Goal: Information Seeking & Learning: Learn about a topic

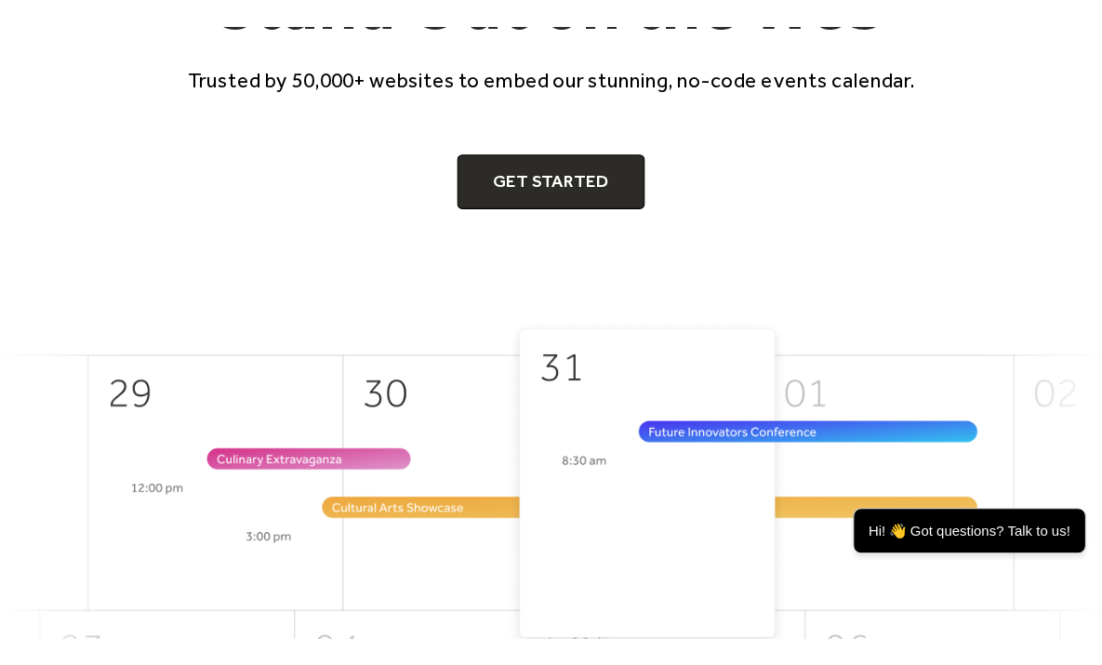
scroll to position [333, 0]
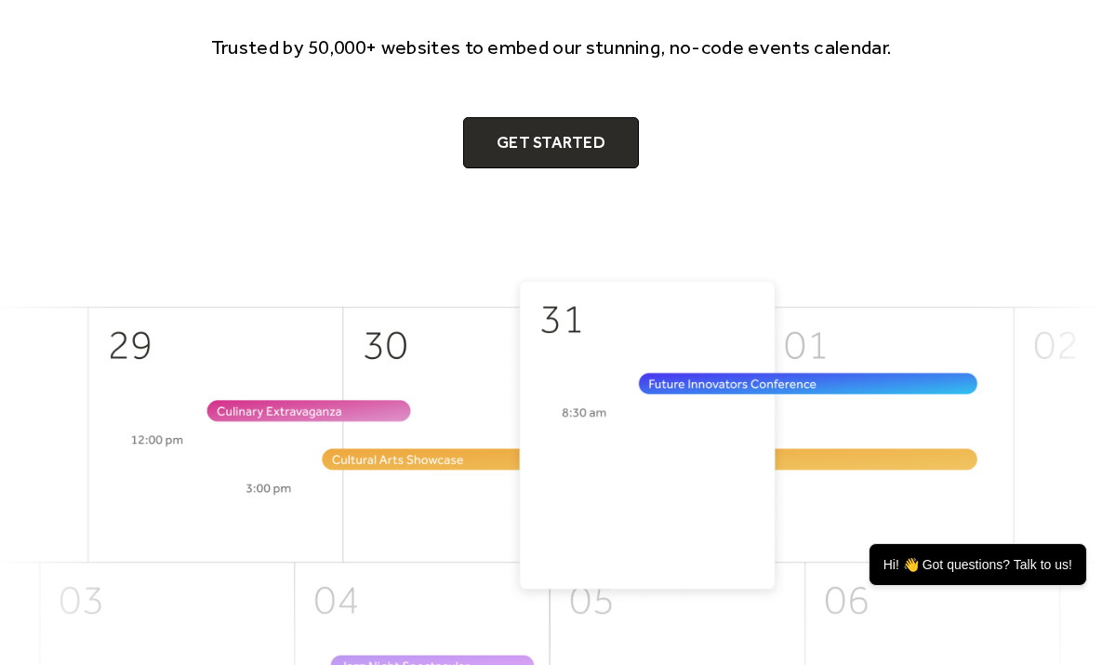
click at [457, 247] on div "We Help Your Events Stand Out on the Web Trusted by 50,000+ websites to embed o…" at bounding box center [551, 12] width 992 height 521
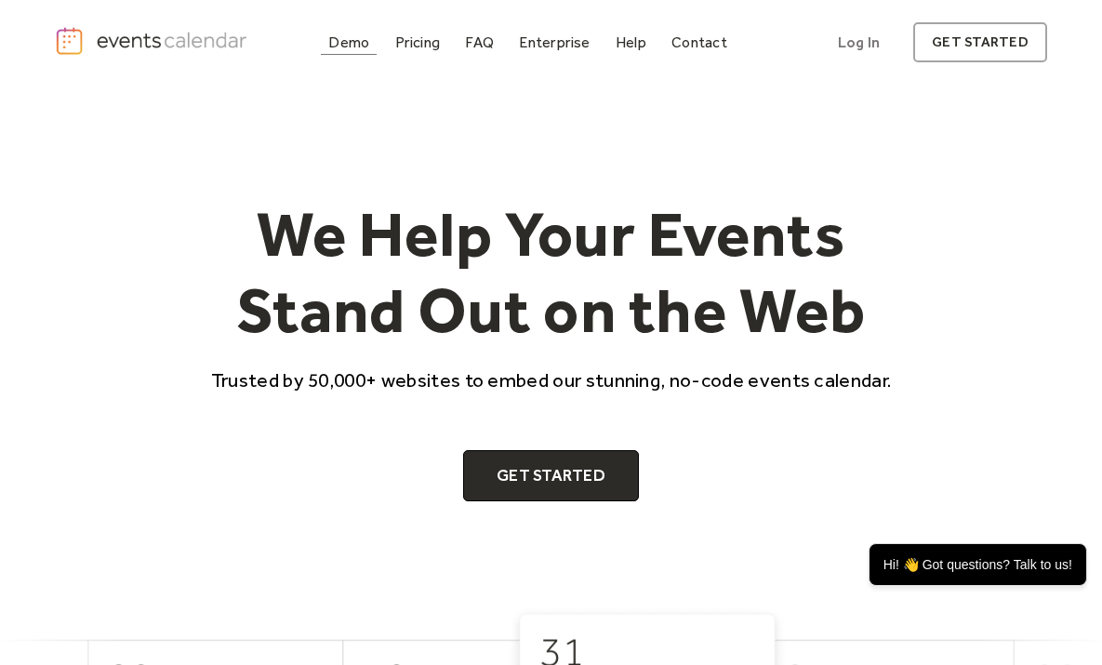
click at [344, 47] on div "Demo" at bounding box center [348, 42] width 41 height 10
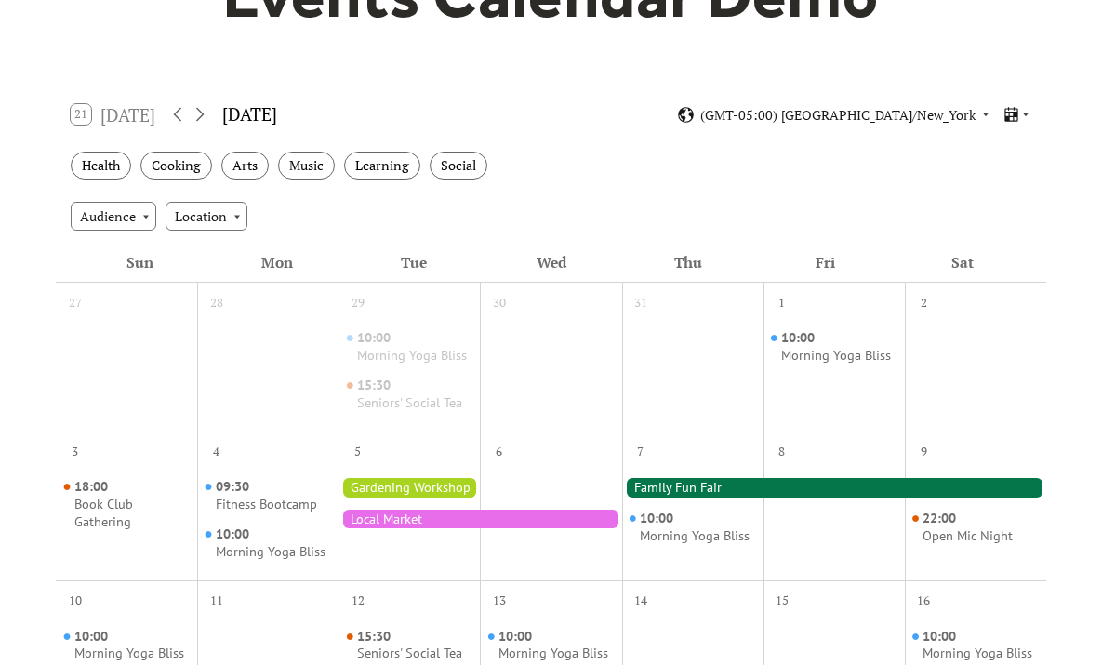
scroll to position [257, 0]
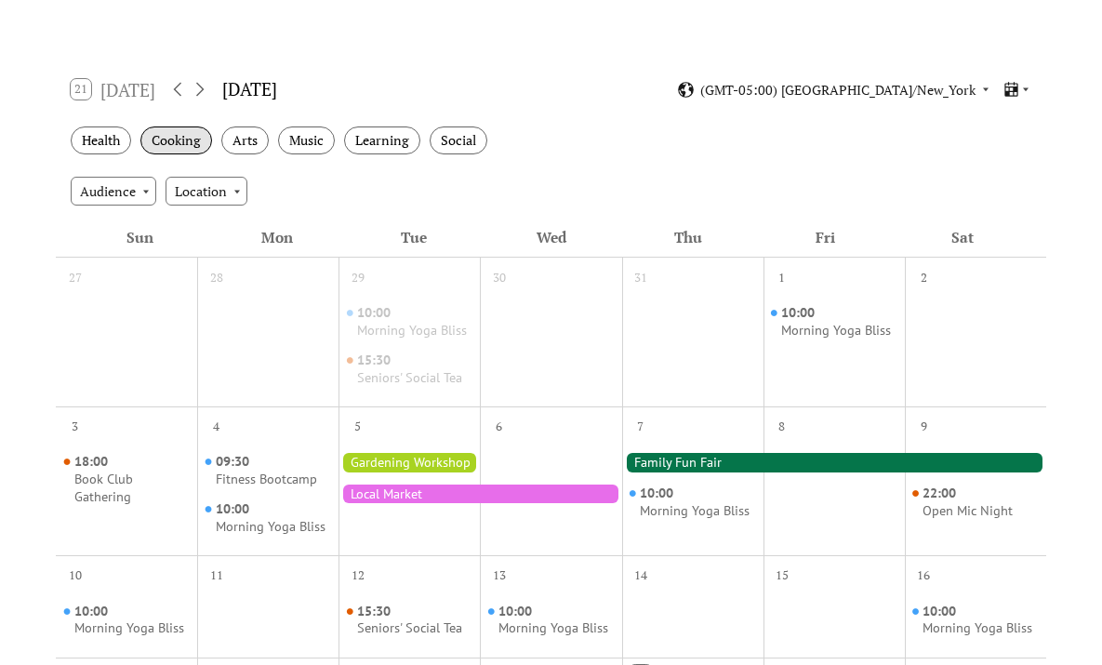
click at [164, 140] on div "Cooking" at bounding box center [176, 140] width 72 height 29
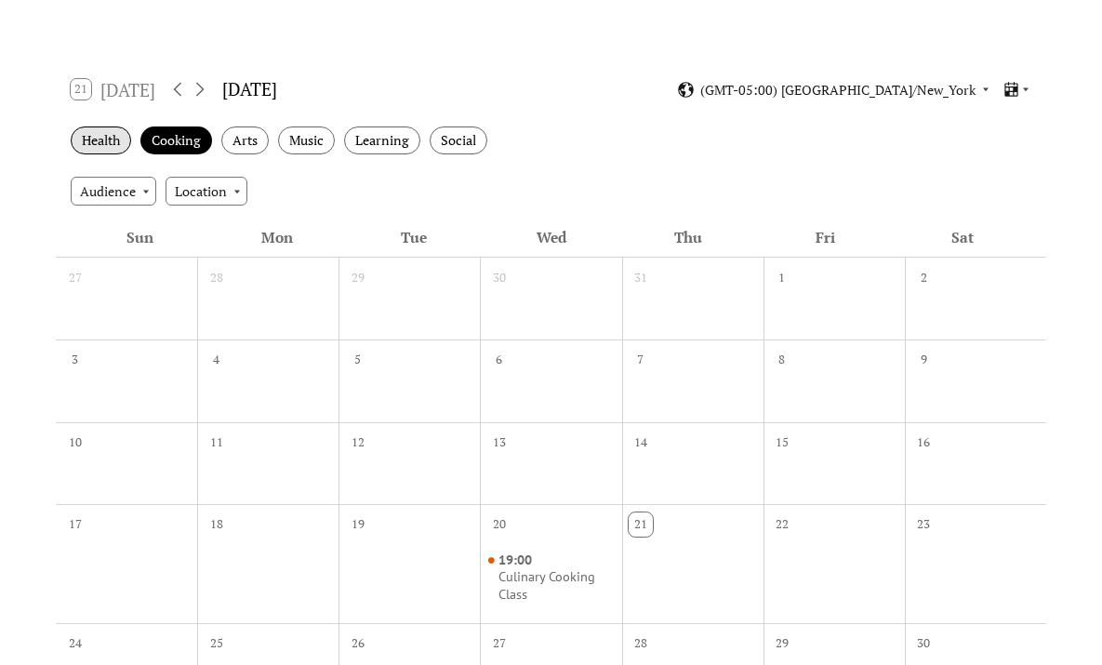
click at [99, 139] on div "Health" at bounding box center [101, 140] width 60 height 29
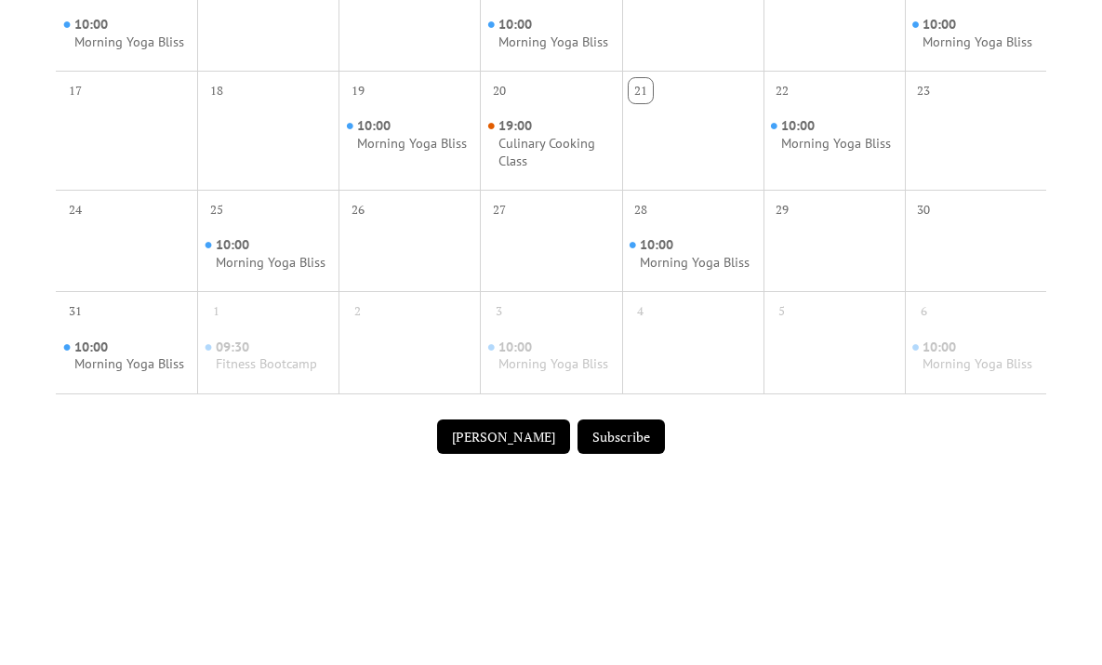
scroll to position [795, 0]
click at [631, 428] on button "Subscribe" at bounding box center [620, 437] width 87 height 35
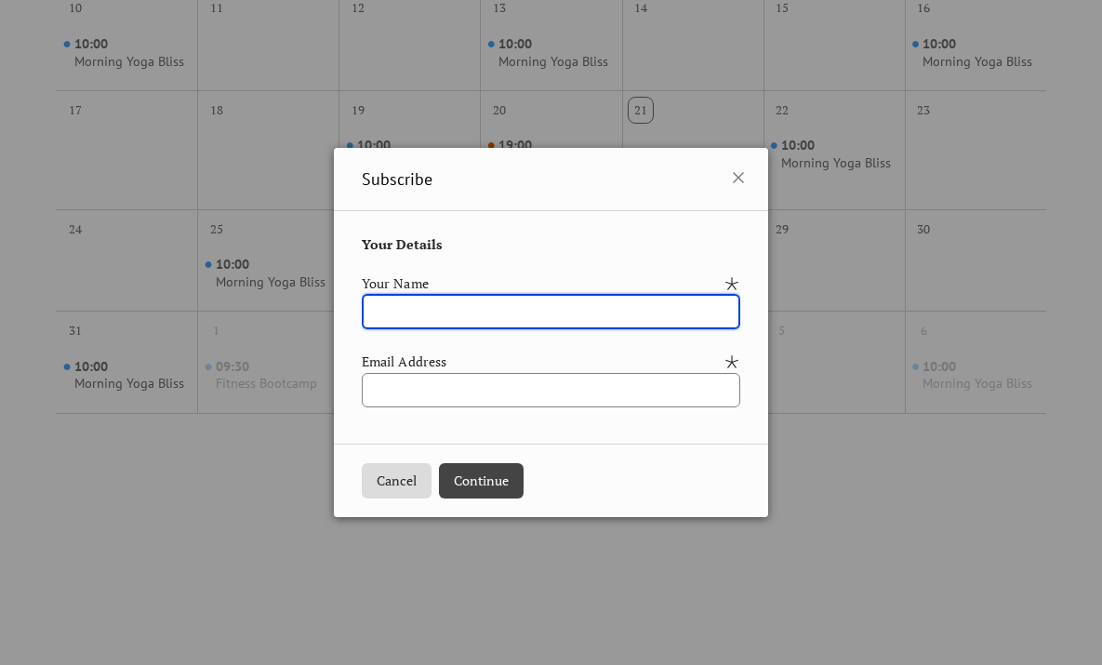
scroll to position [739, 0]
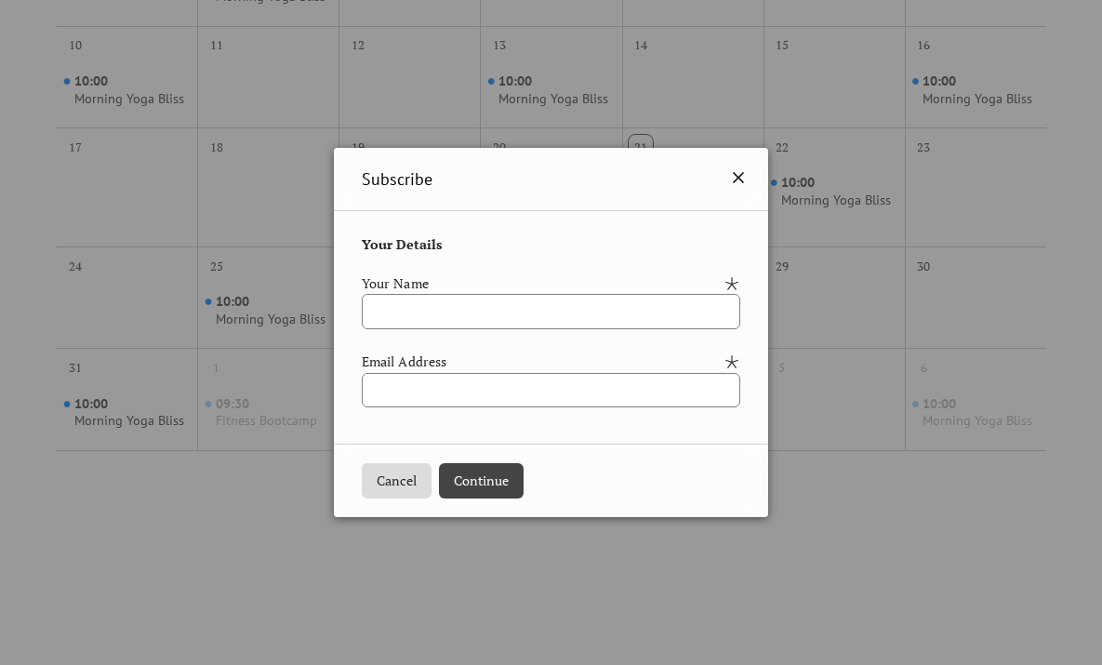
click at [749, 182] on icon at bounding box center [738, 177] width 22 height 22
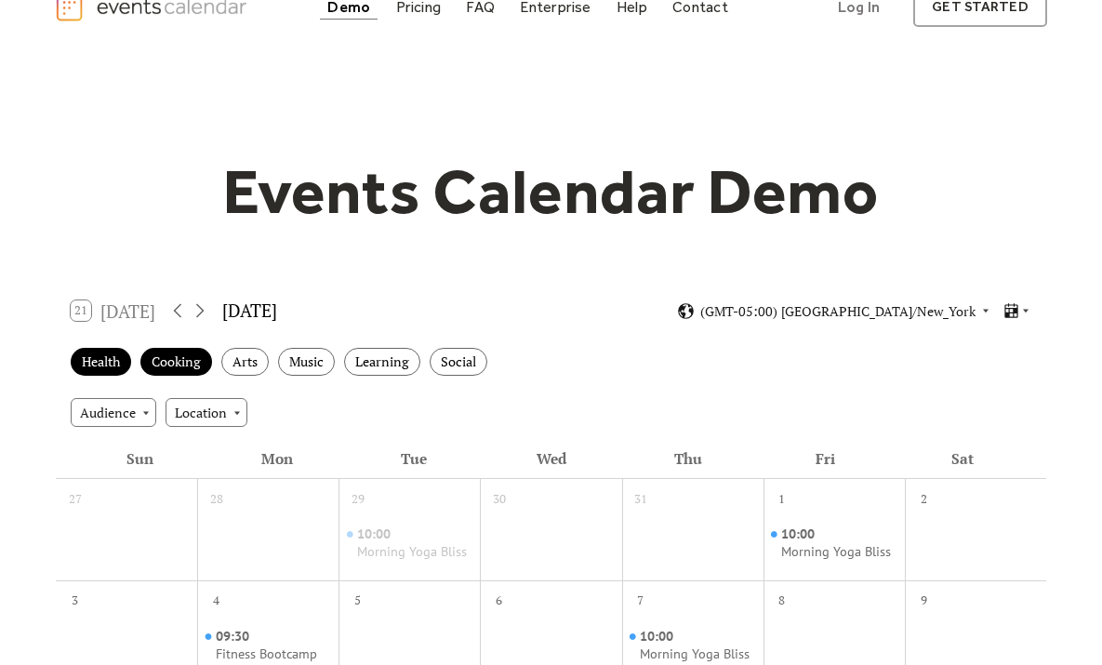
scroll to position [33, 0]
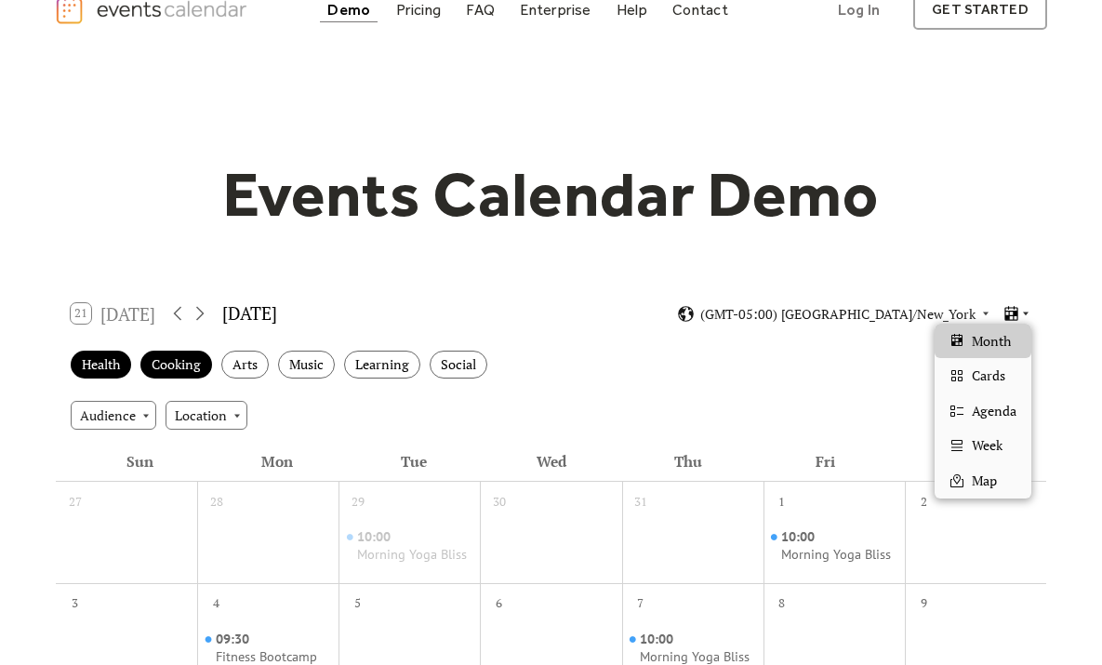
click at [1004, 313] on icon at bounding box center [1010, 313] width 13 height 15
click at [994, 337] on span "Month" at bounding box center [991, 341] width 39 height 20
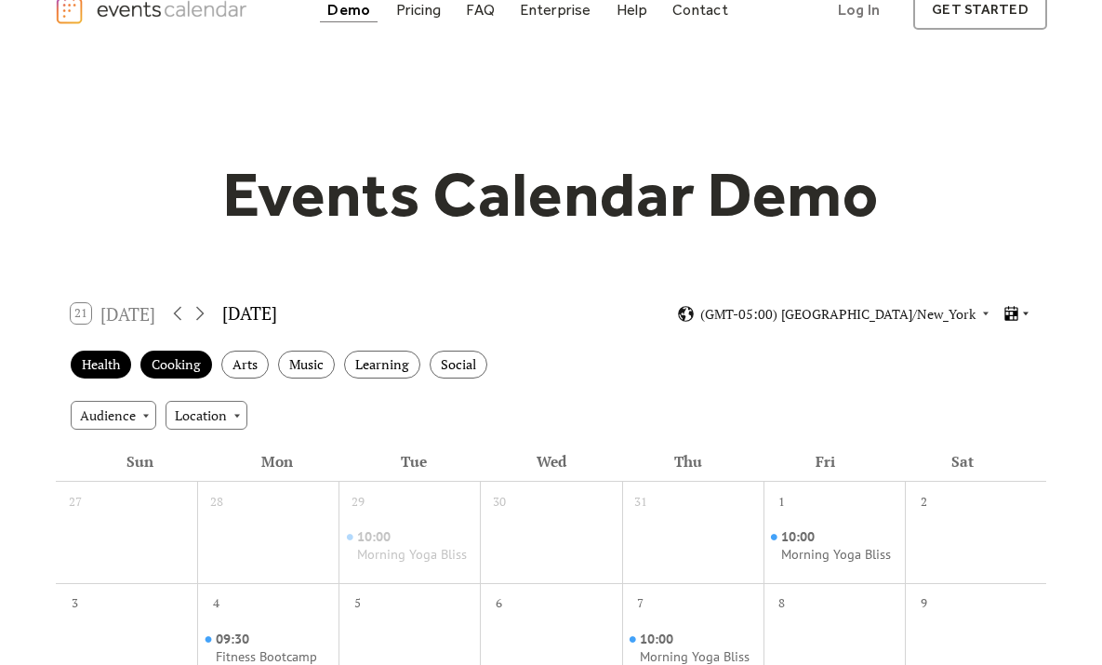
click at [1014, 305] on icon at bounding box center [1011, 314] width 18 height 18
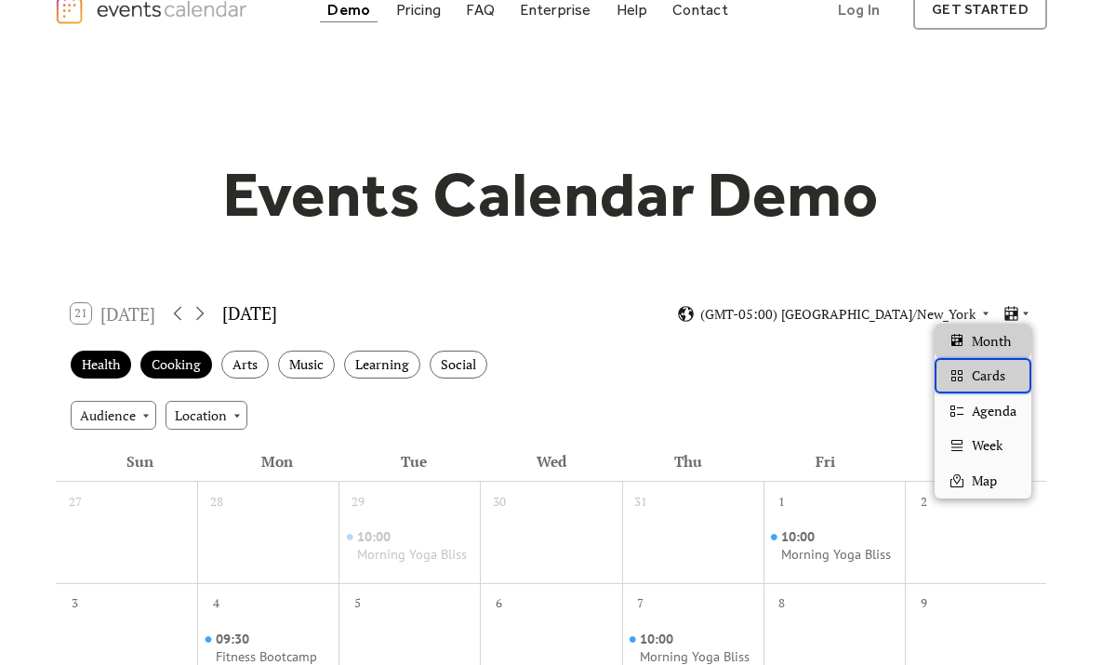
click at [997, 375] on span "Cards" at bounding box center [988, 375] width 33 height 20
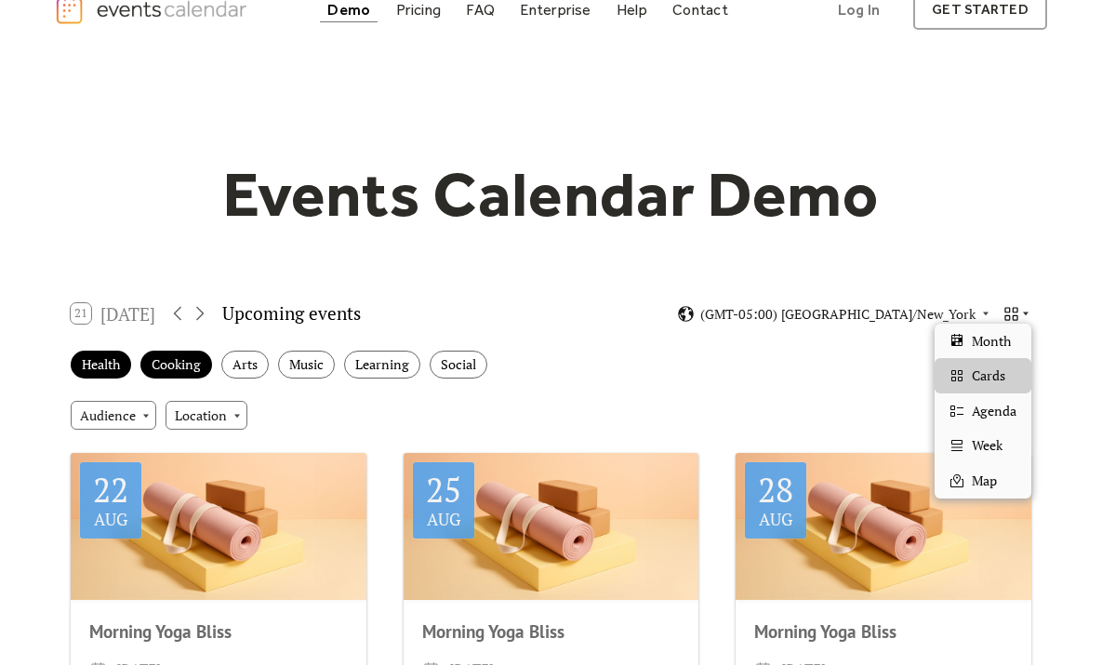
click at [1008, 307] on icon at bounding box center [1010, 313] width 13 height 13
click at [995, 337] on span "Month" at bounding box center [991, 341] width 39 height 20
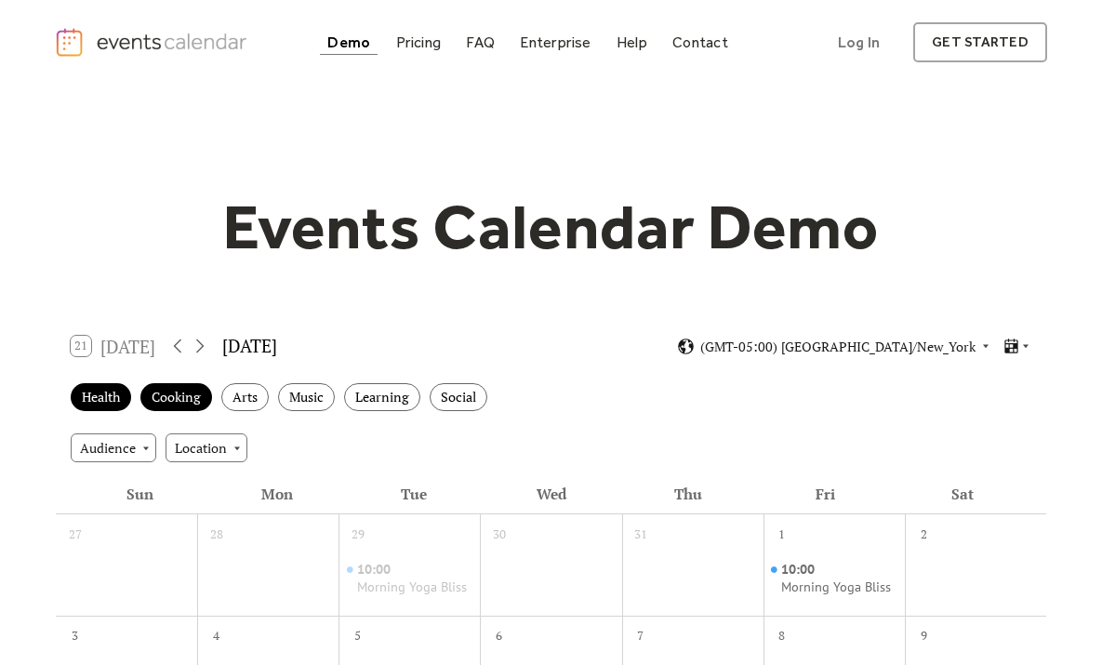
scroll to position [0, 0]
click at [478, 37] on div "FAQ" at bounding box center [480, 42] width 29 height 10
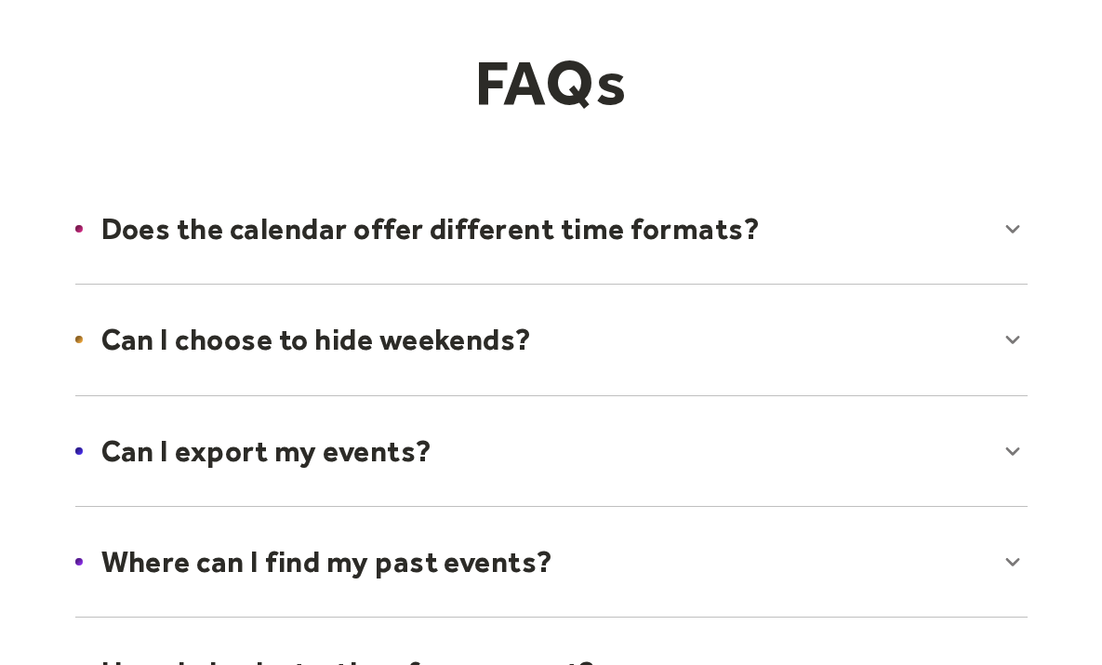
scroll to position [152, 0]
click at [298, 240] on div at bounding box center [551, 228] width 989 height 113
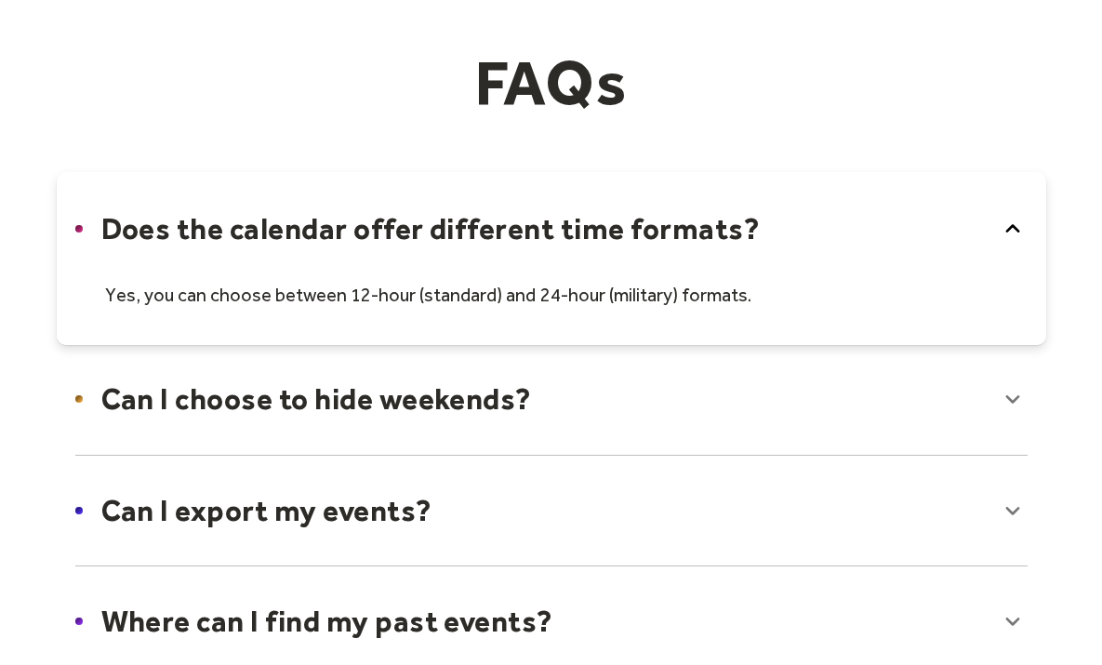
click at [298, 240] on div at bounding box center [551, 258] width 989 height 173
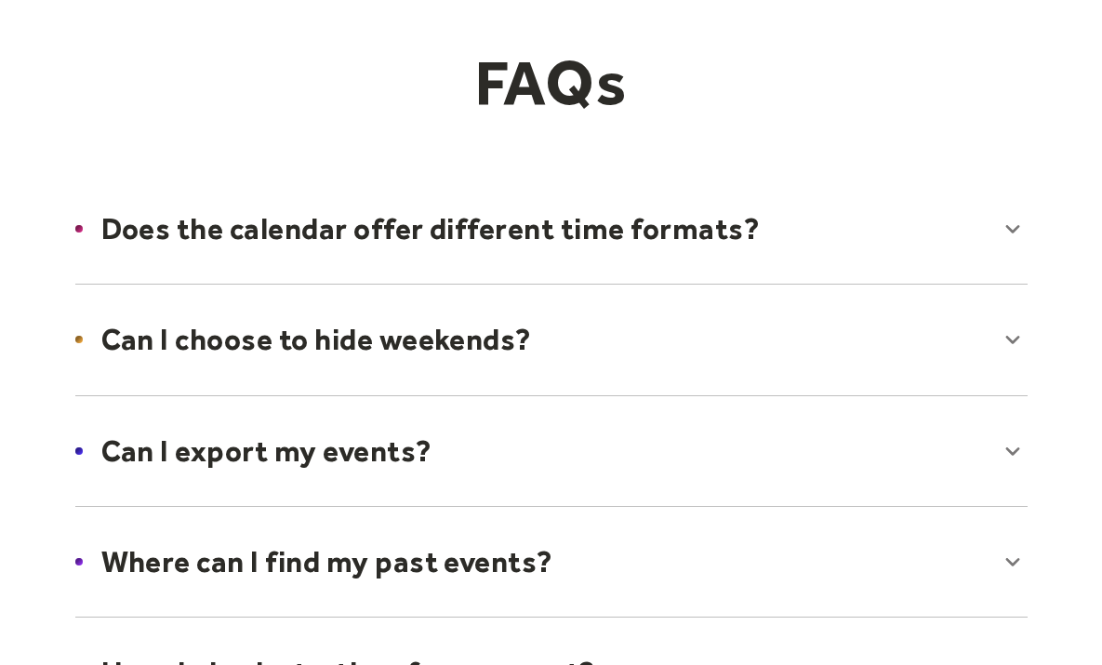
click at [278, 338] on div at bounding box center [551, 339] width 989 height 113
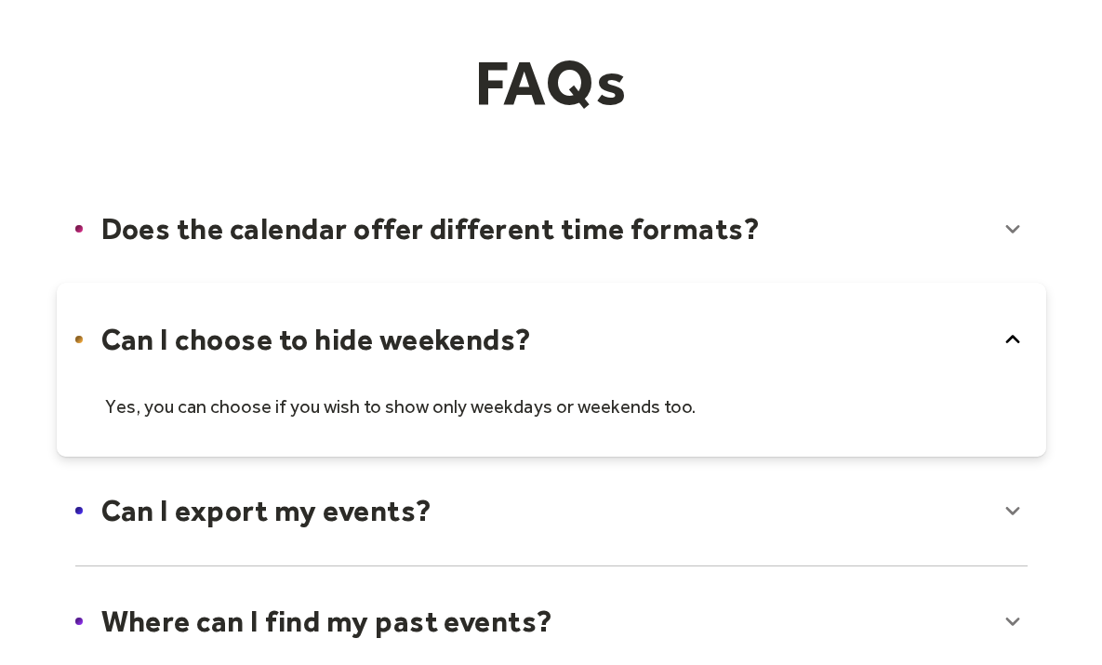
click at [278, 338] on div at bounding box center [551, 369] width 989 height 173
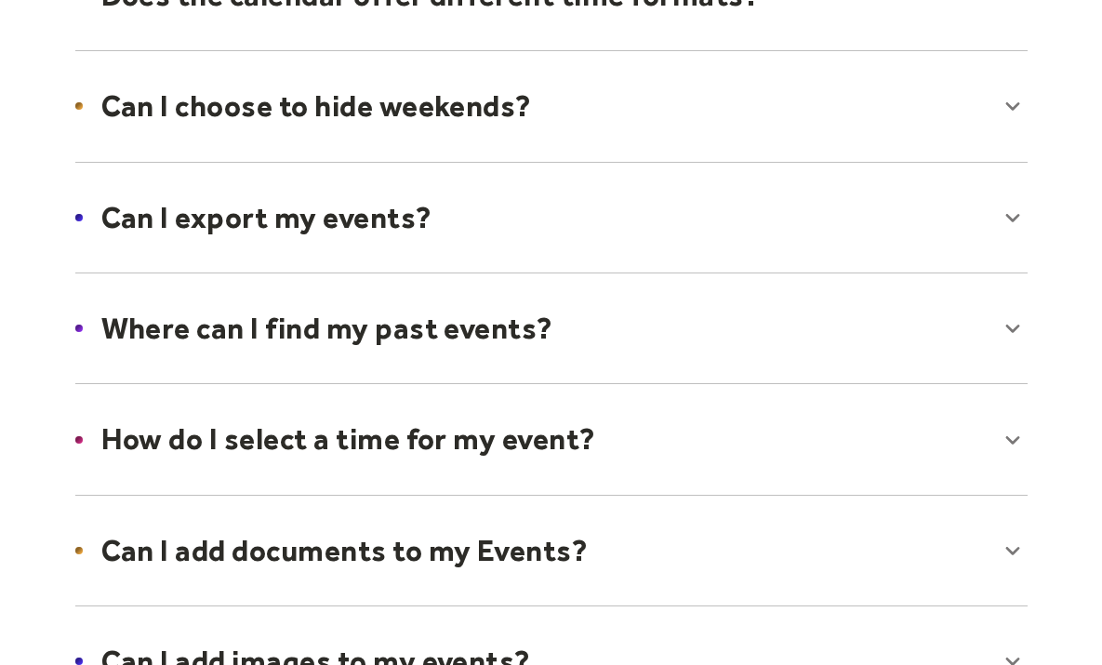
scroll to position [419, 0]
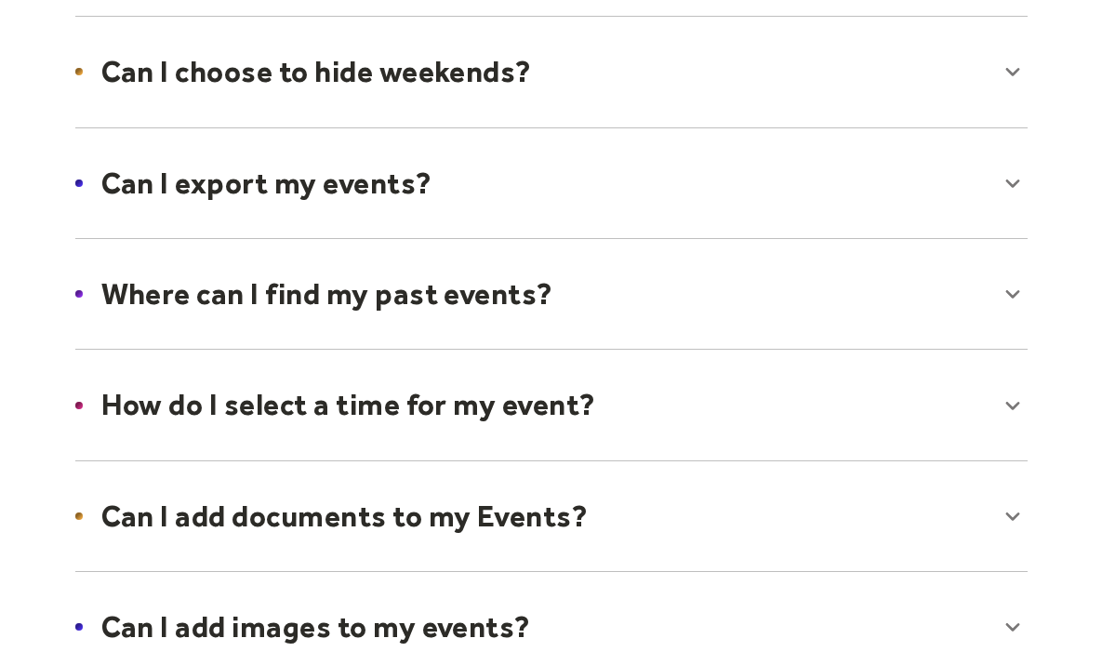
click at [296, 192] on div at bounding box center [551, 182] width 989 height 113
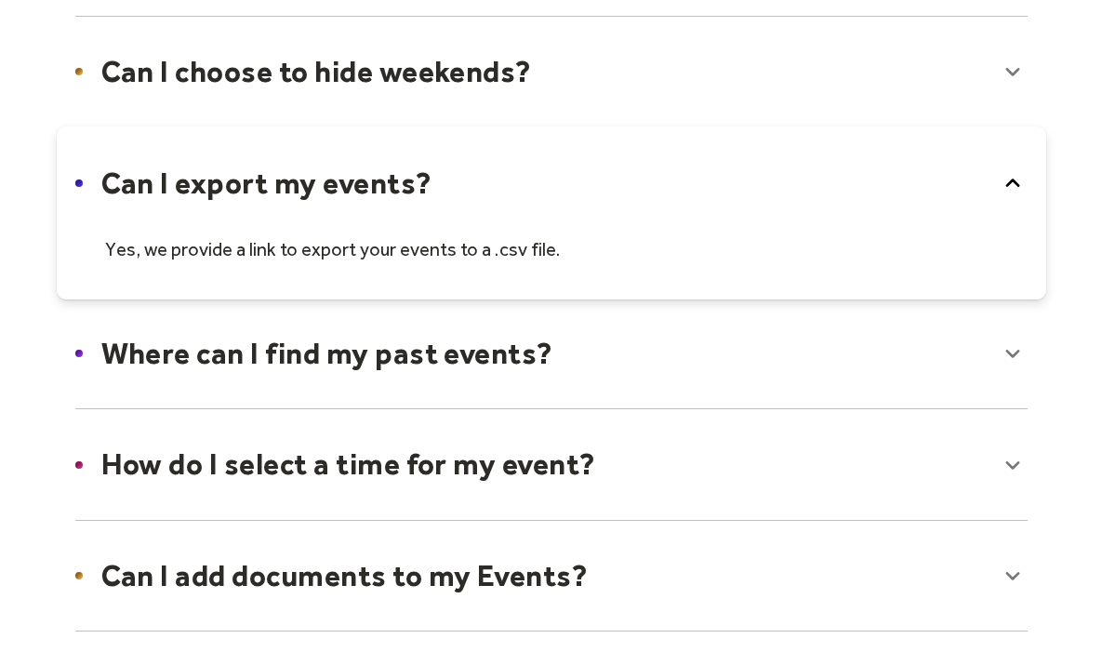
click at [296, 192] on div at bounding box center [551, 212] width 989 height 173
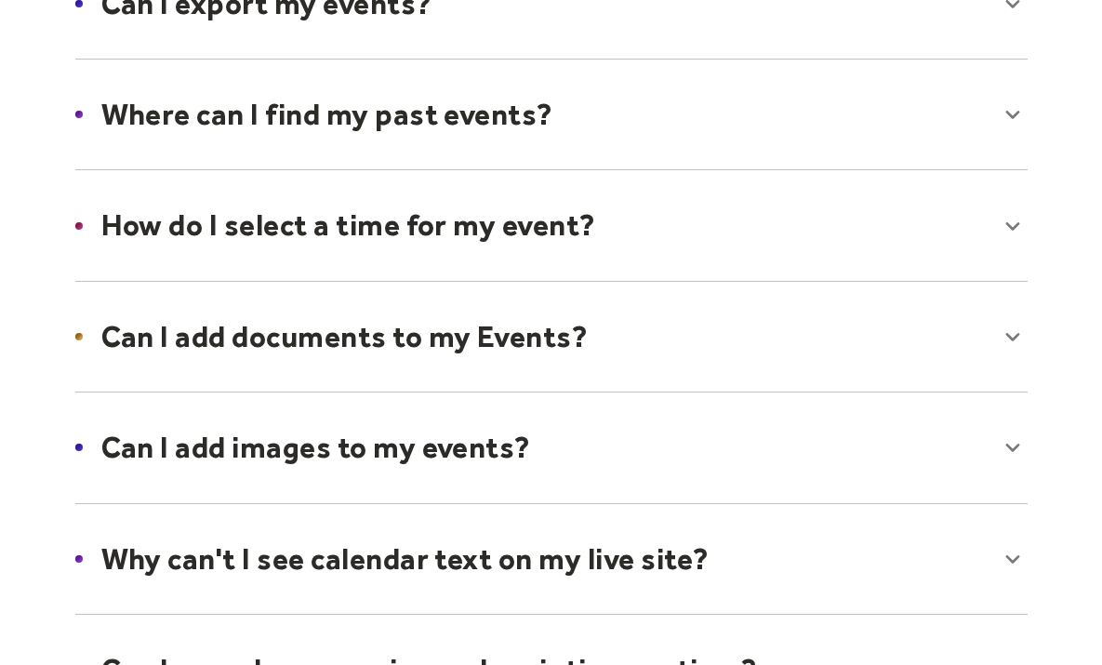
scroll to position [633, 0]
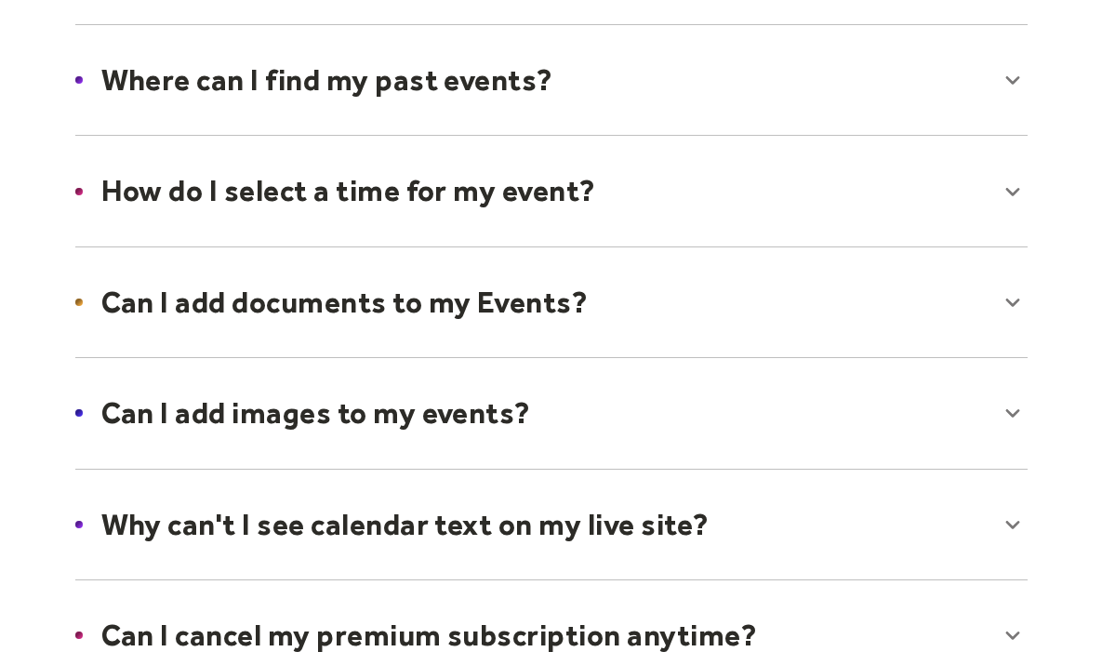
click at [298, 308] on div at bounding box center [551, 301] width 989 height 113
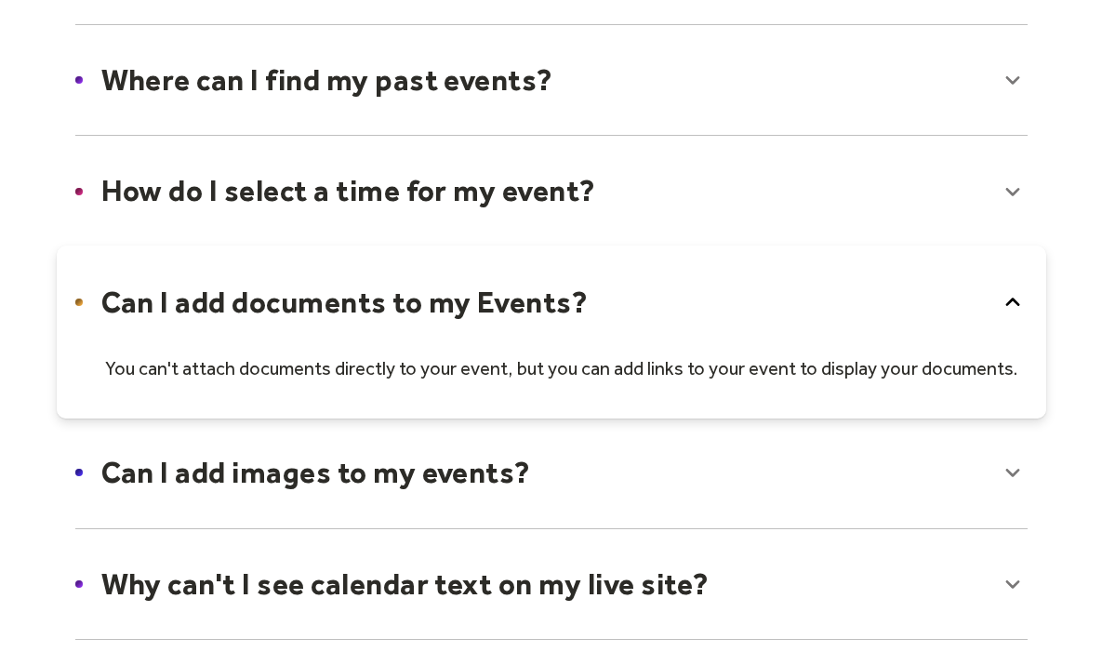
click at [298, 308] on div at bounding box center [551, 331] width 989 height 173
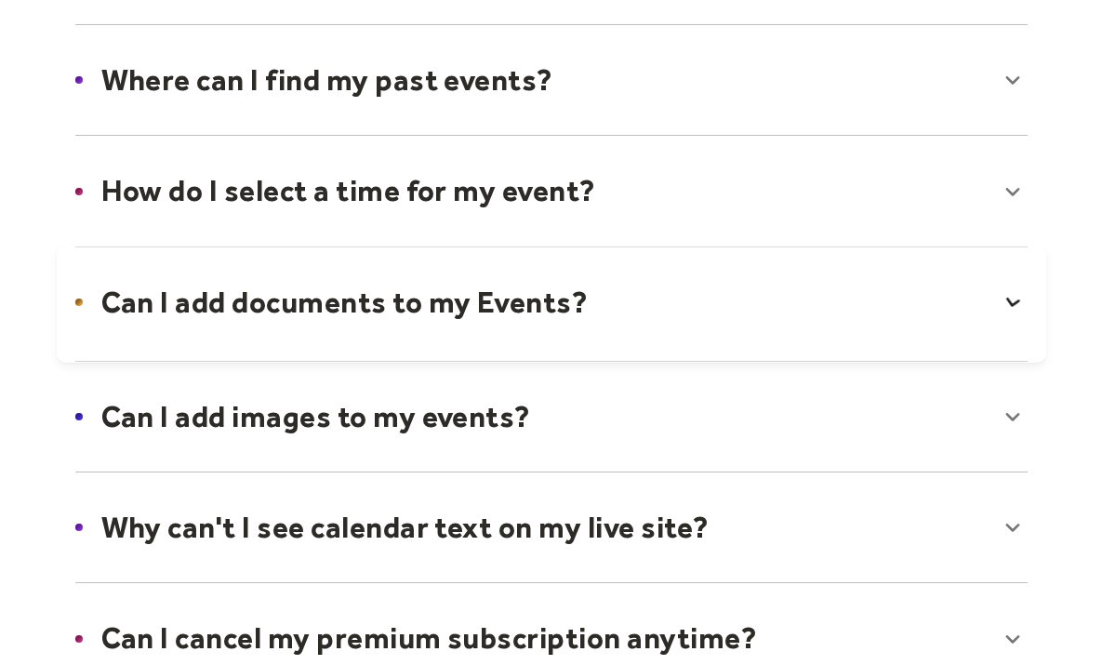
click at [298, 308] on div at bounding box center [551, 303] width 989 height 117
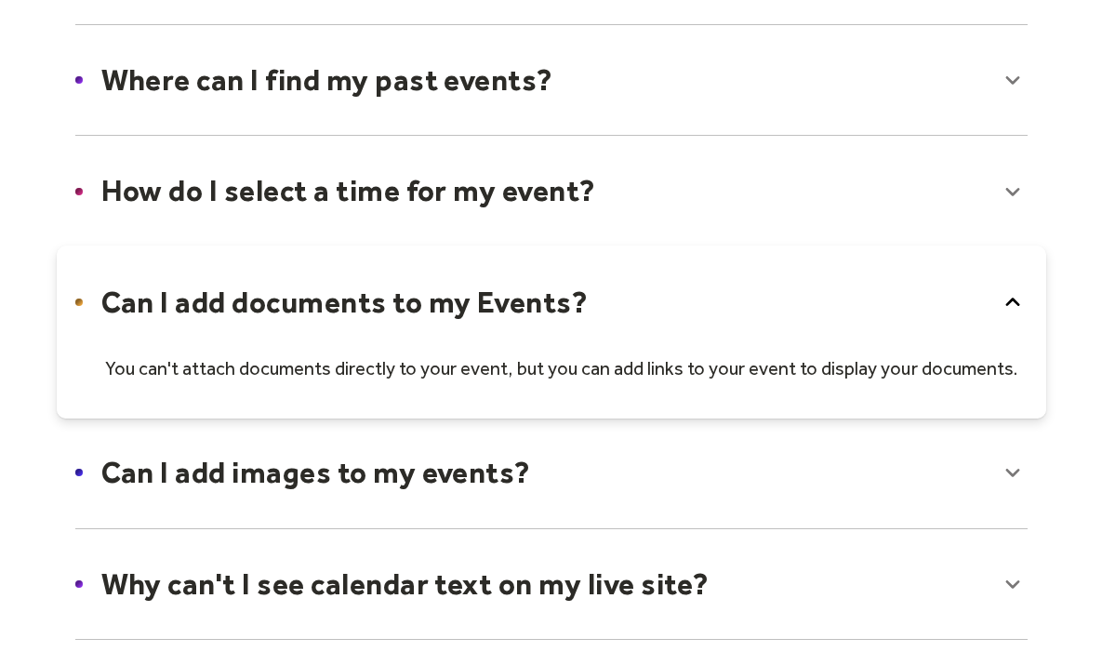
click at [298, 308] on div at bounding box center [551, 331] width 989 height 173
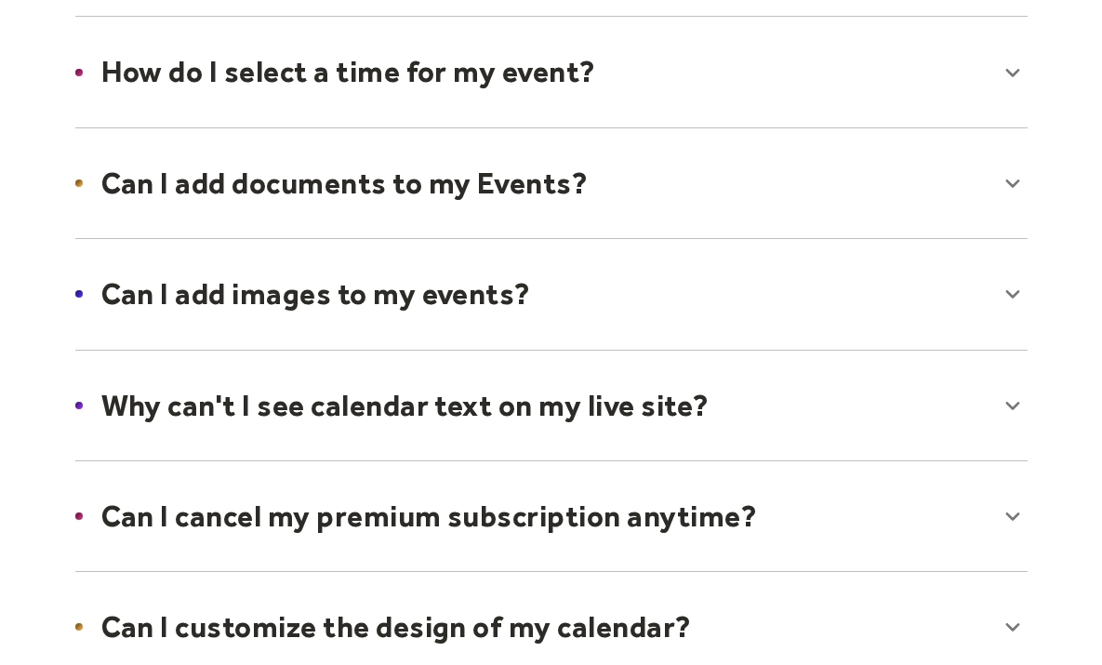
scroll to position [800, 0]
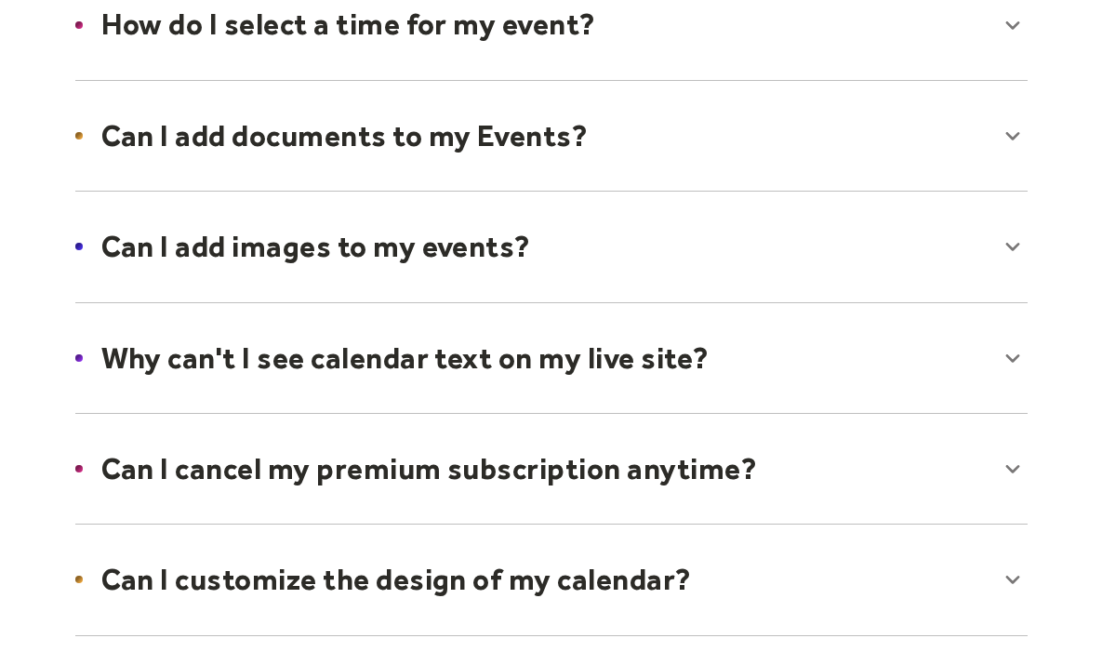
click at [347, 251] on div at bounding box center [551, 246] width 989 height 113
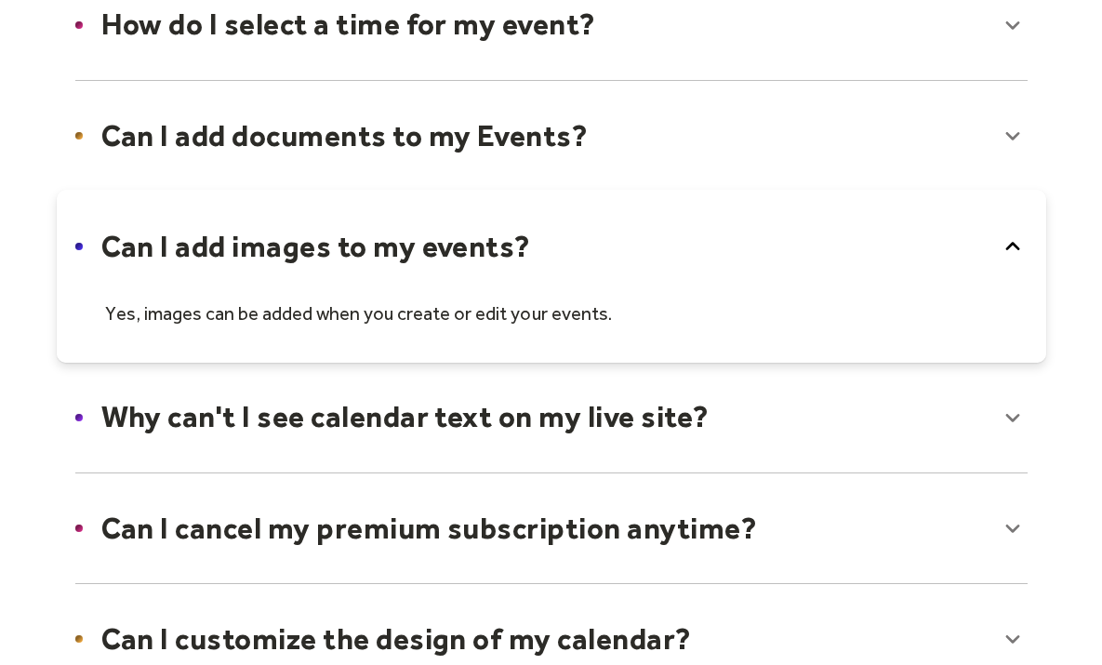
click at [347, 251] on div at bounding box center [551, 276] width 989 height 173
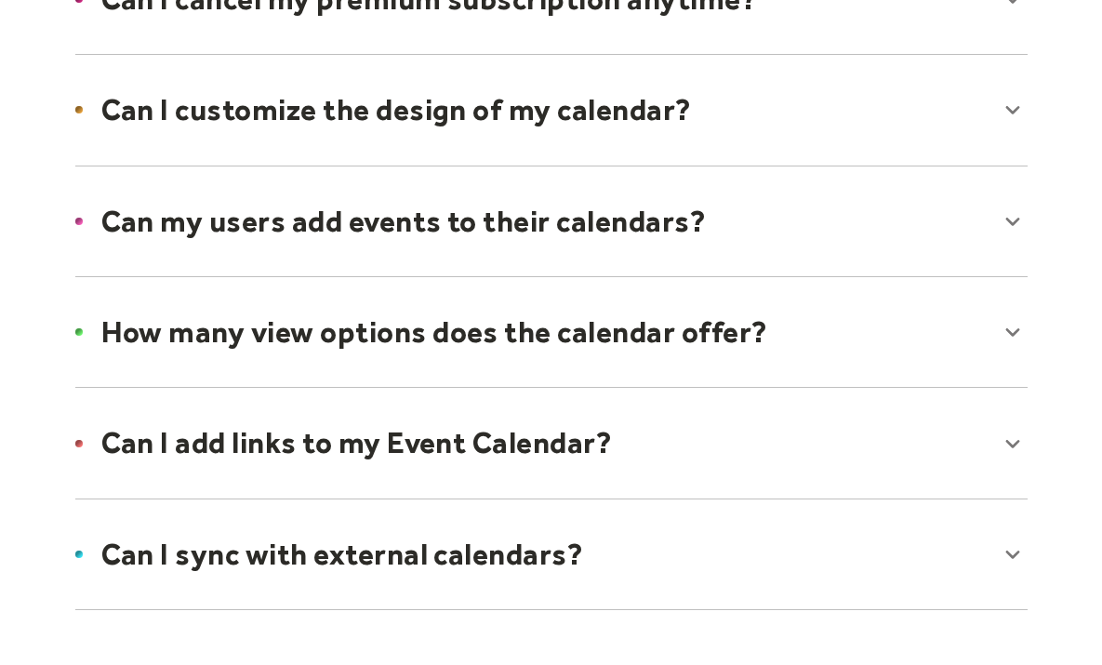
scroll to position [1303, 0]
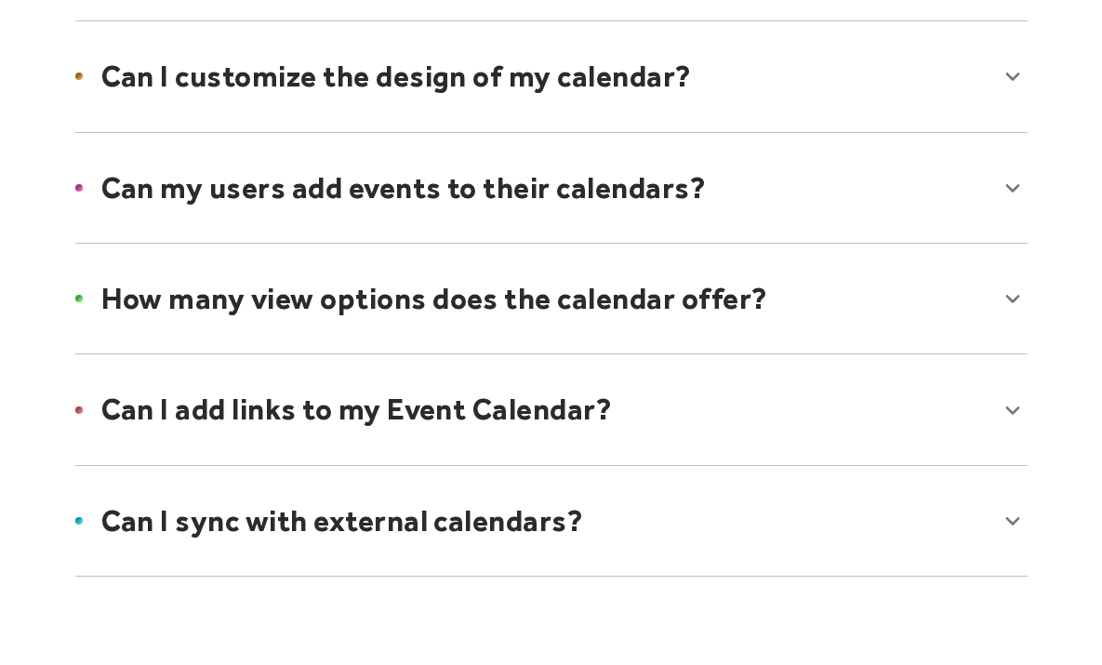
click at [365, 178] on div at bounding box center [551, 187] width 989 height 113
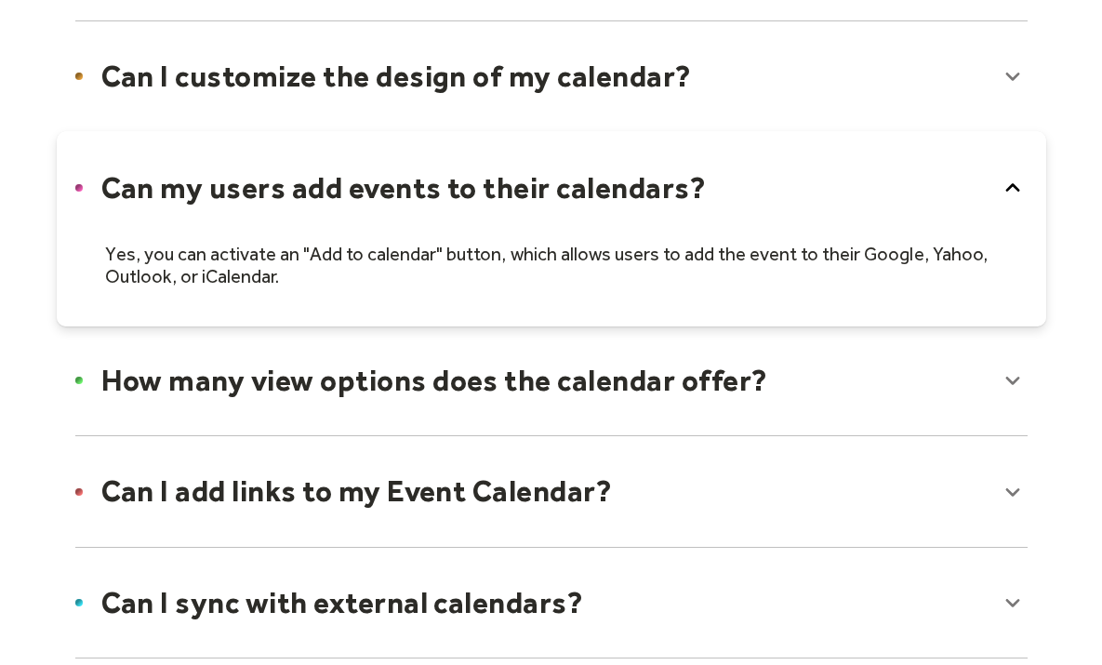
click at [365, 177] on div at bounding box center [551, 228] width 989 height 195
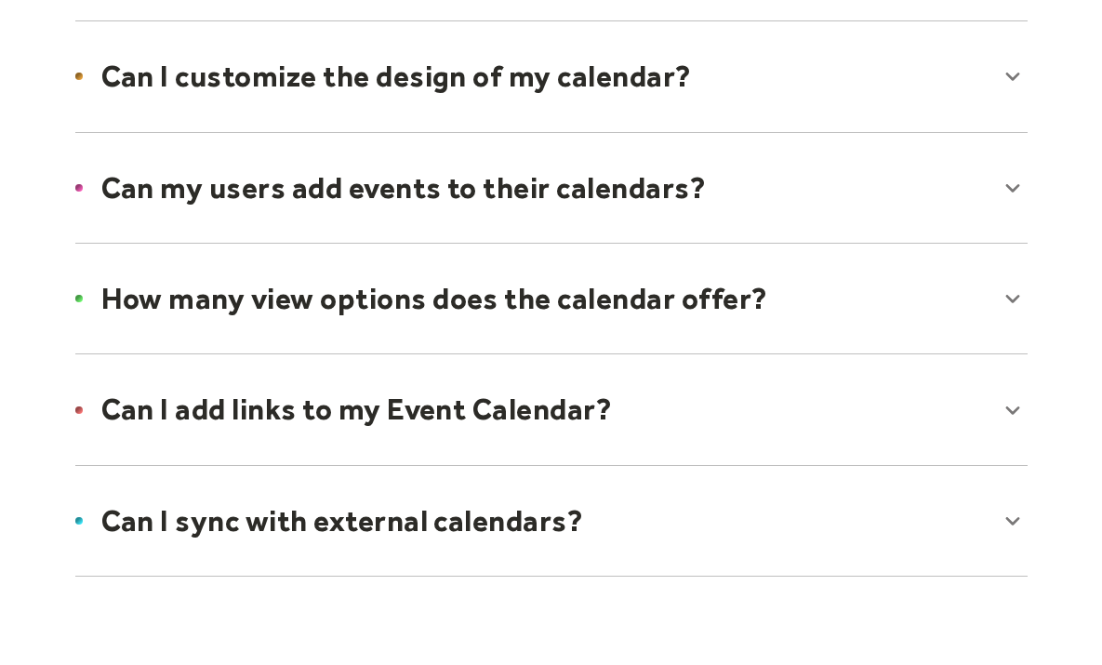
click at [326, 509] on div at bounding box center [551, 520] width 989 height 113
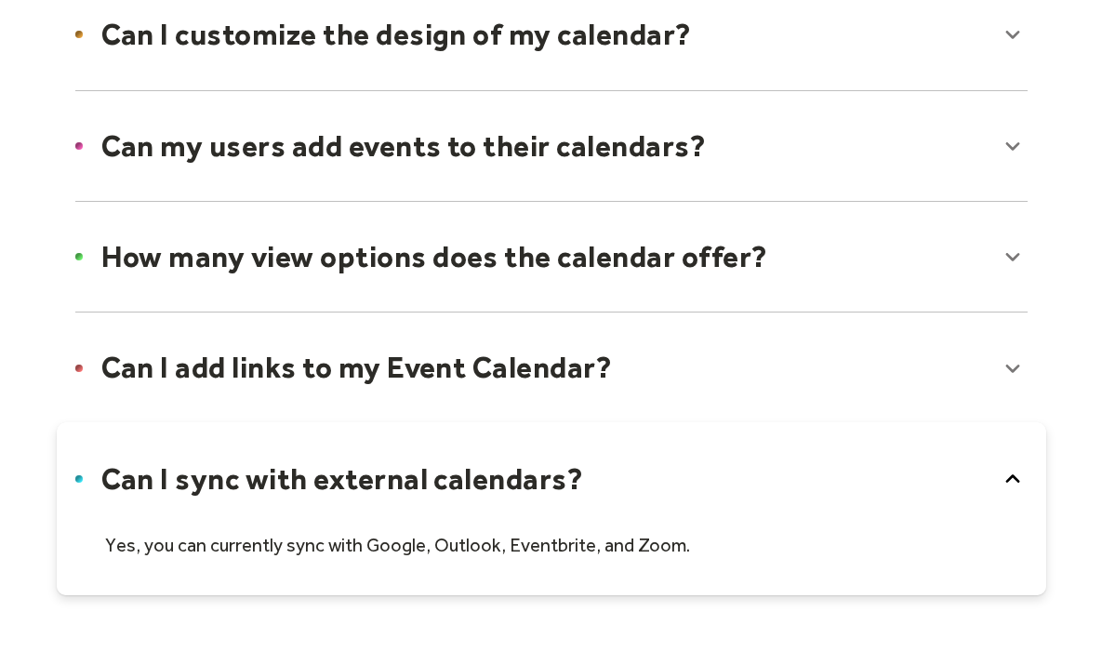
scroll to position [1346, 0]
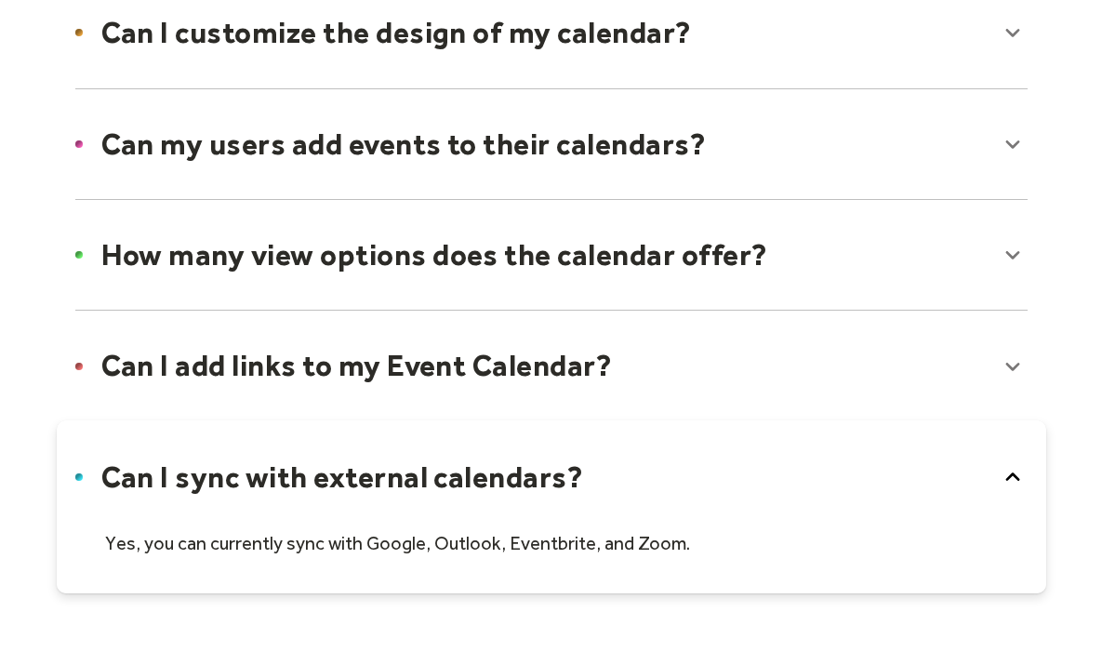
click at [326, 509] on div at bounding box center [551, 506] width 989 height 173
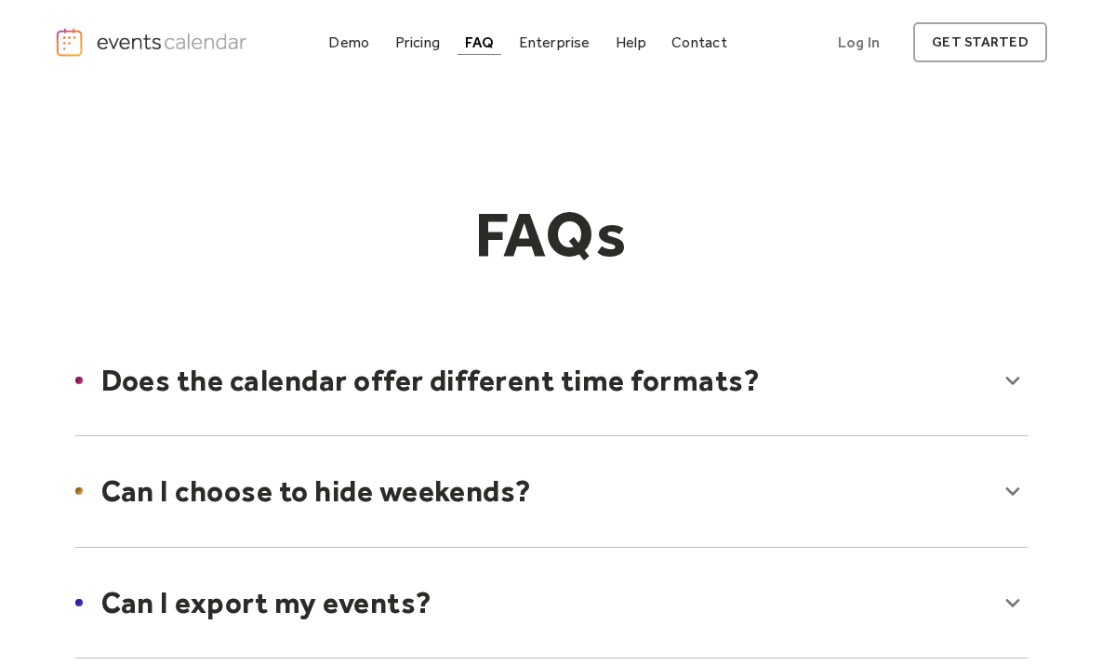
scroll to position [0, 0]
click at [441, 44] on div "Pricing" at bounding box center [418, 42] width 46 height 10
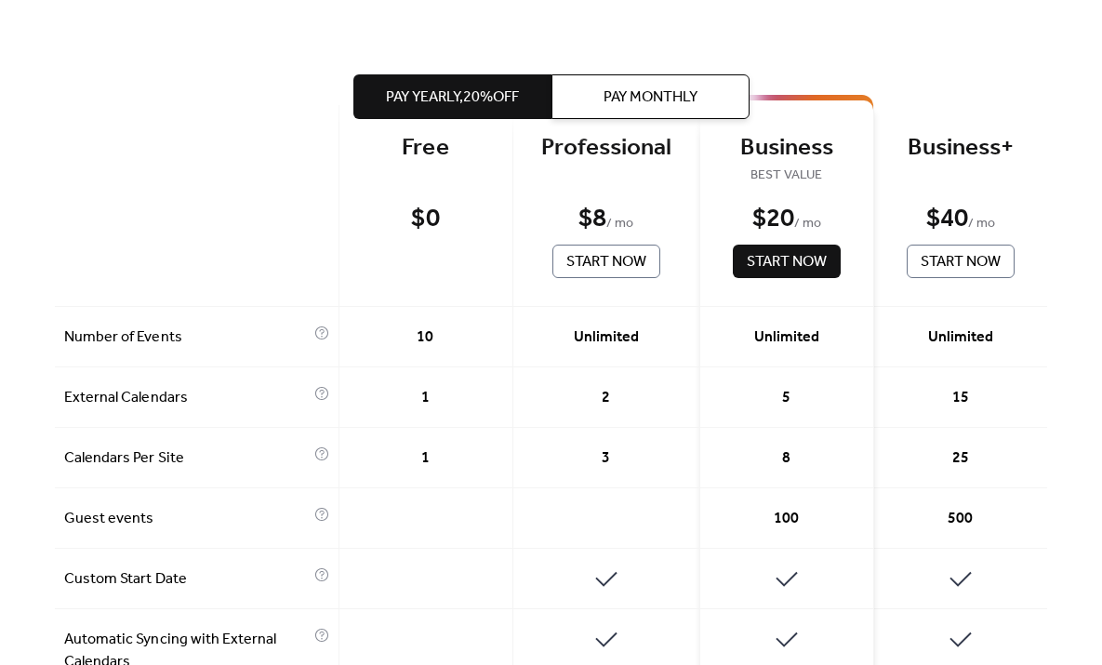
scroll to position [417, 0]
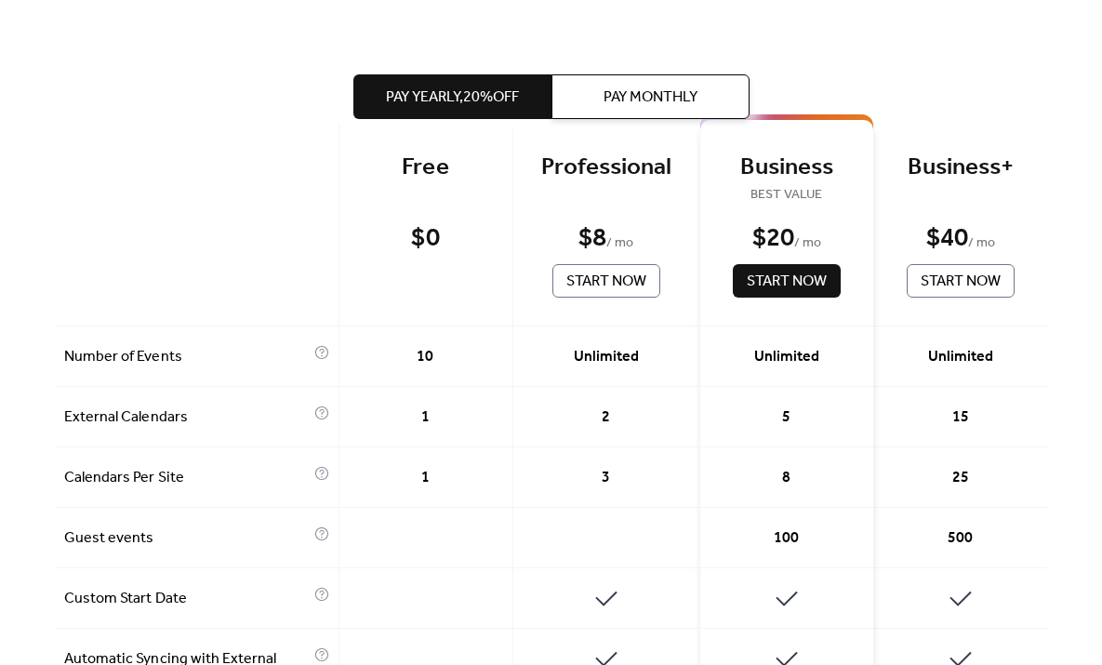
click at [633, 86] on span "Pay Monthly" at bounding box center [650, 97] width 94 height 22
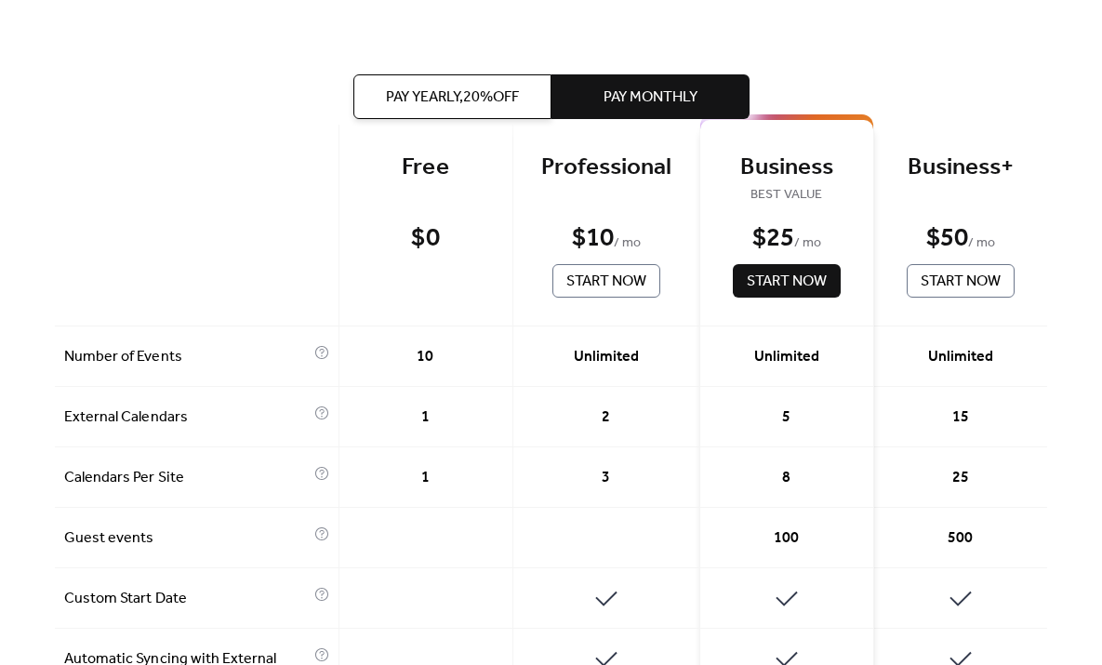
click at [466, 102] on span "Pay Yearly, 20% off" at bounding box center [452, 97] width 133 height 22
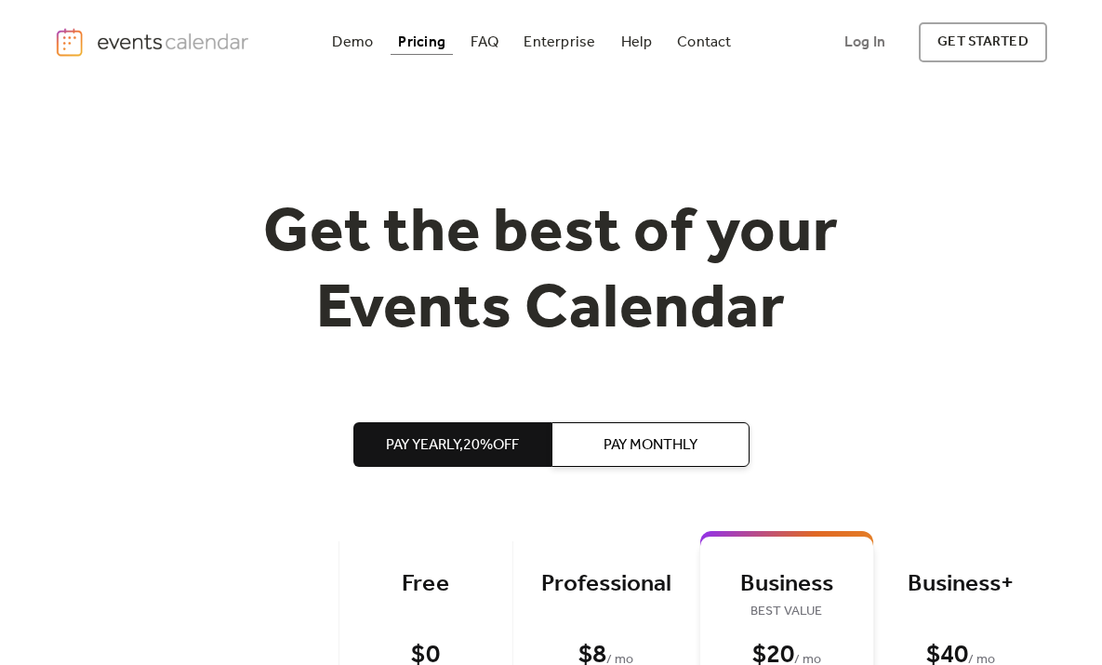
scroll to position [0, 0]
click at [358, 43] on div "Demo" at bounding box center [352, 42] width 41 height 10
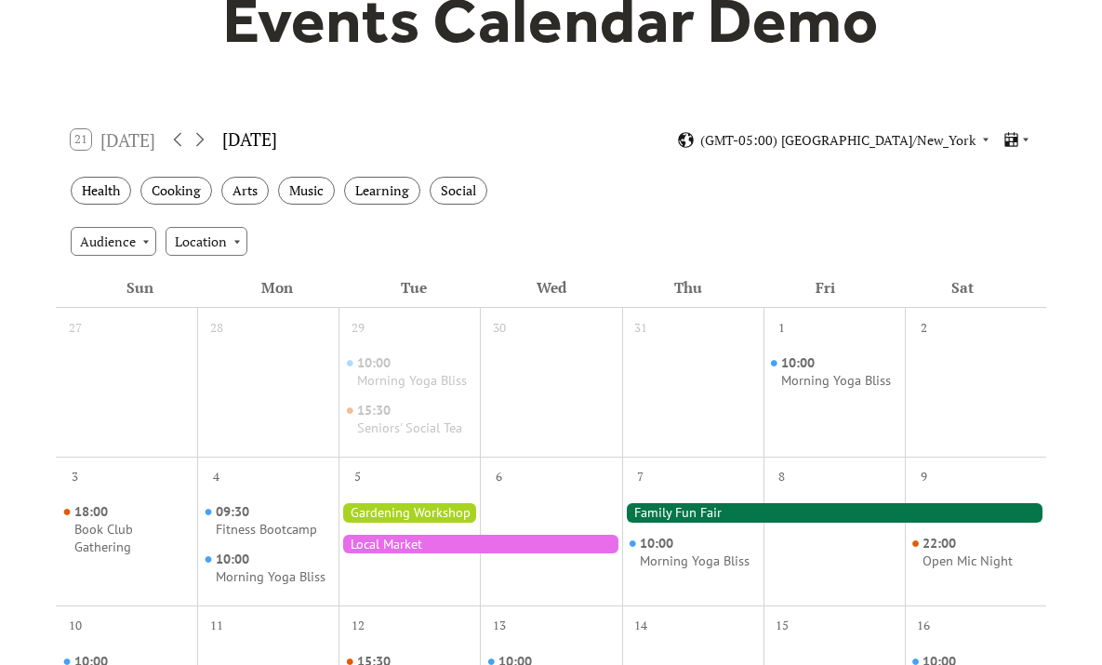
scroll to position [42, 0]
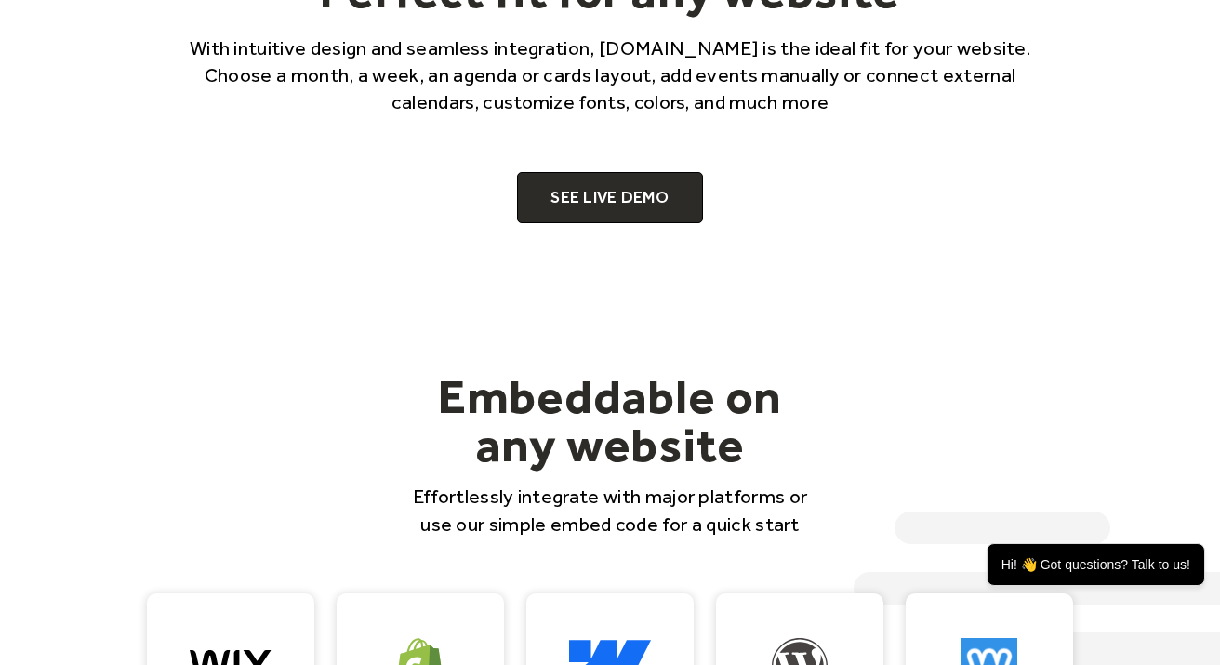
scroll to position [1254, 0]
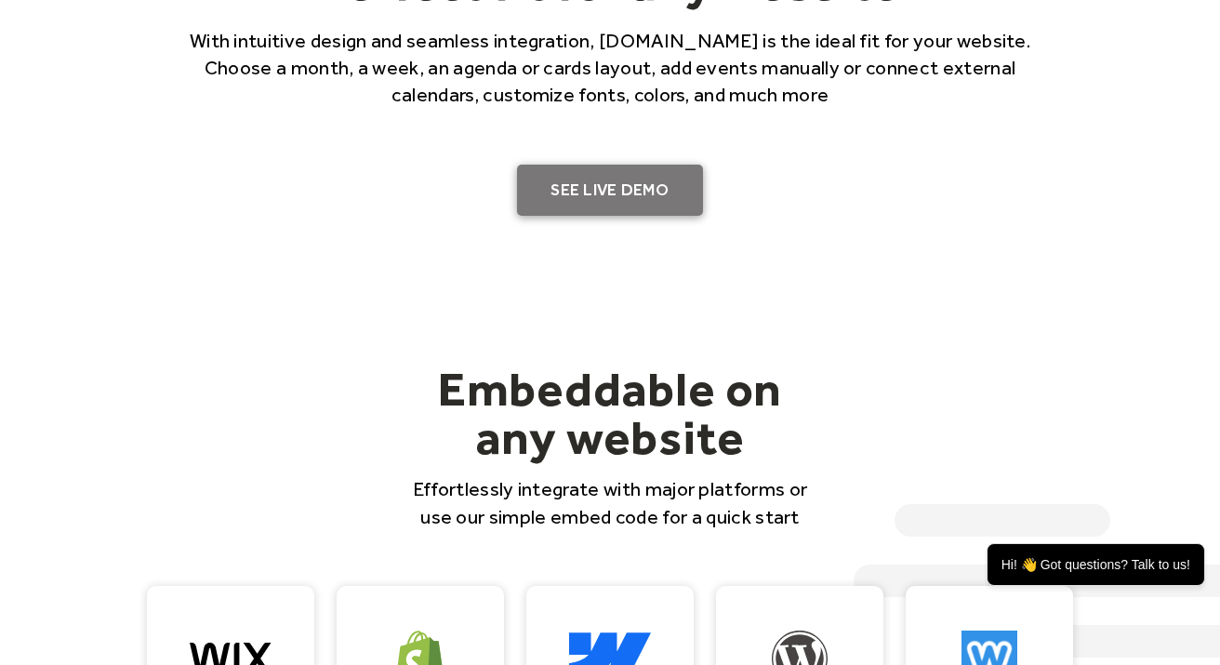
click at [560, 205] on link "SEE LIVE DEMO" at bounding box center [610, 191] width 186 height 52
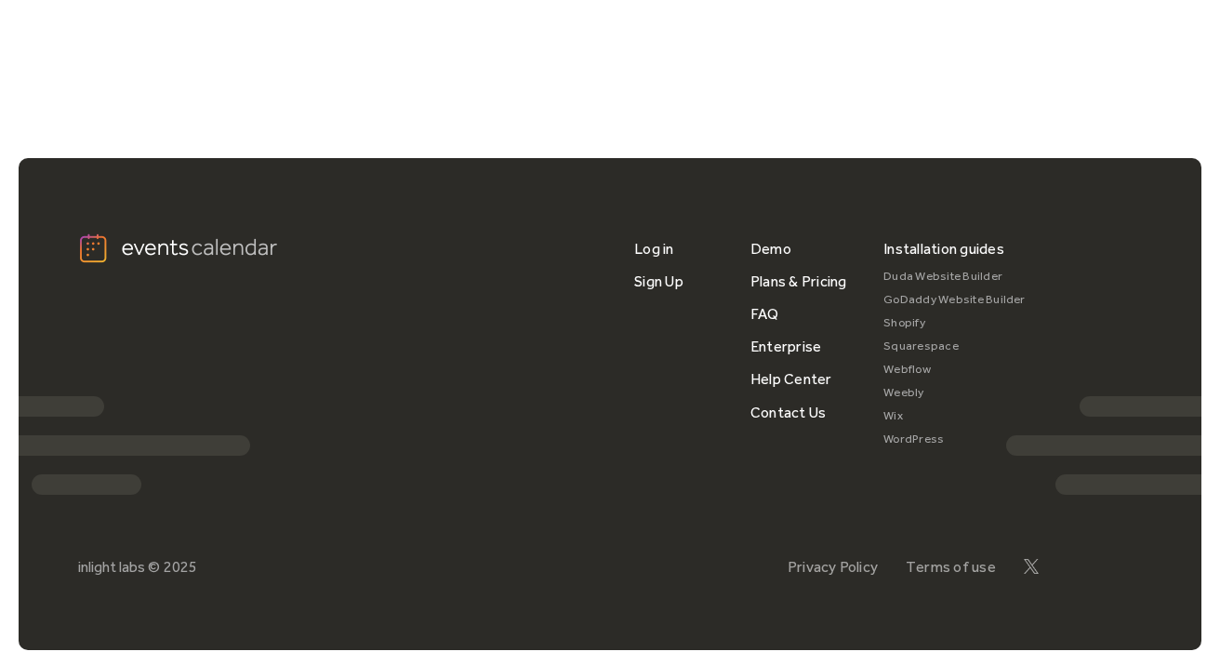
scroll to position [1510, 0]
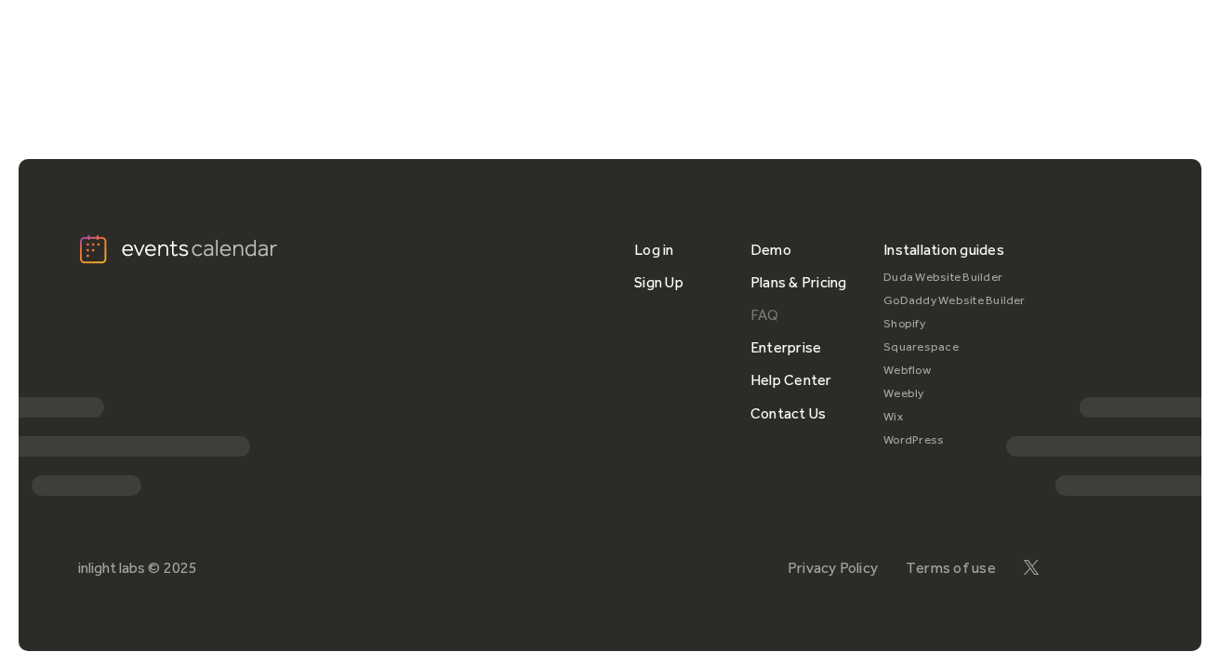
click at [766, 316] on link "FAQ" at bounding box center [764, 314] width 29 height 33
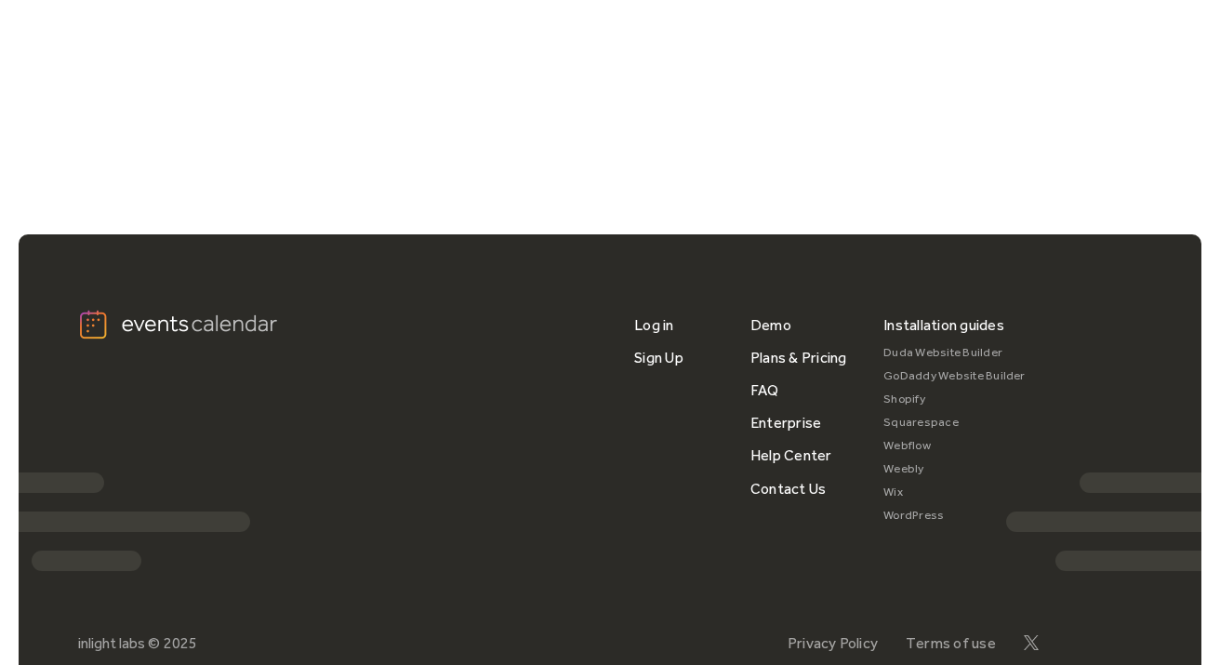
scroll to position [1464, 0]
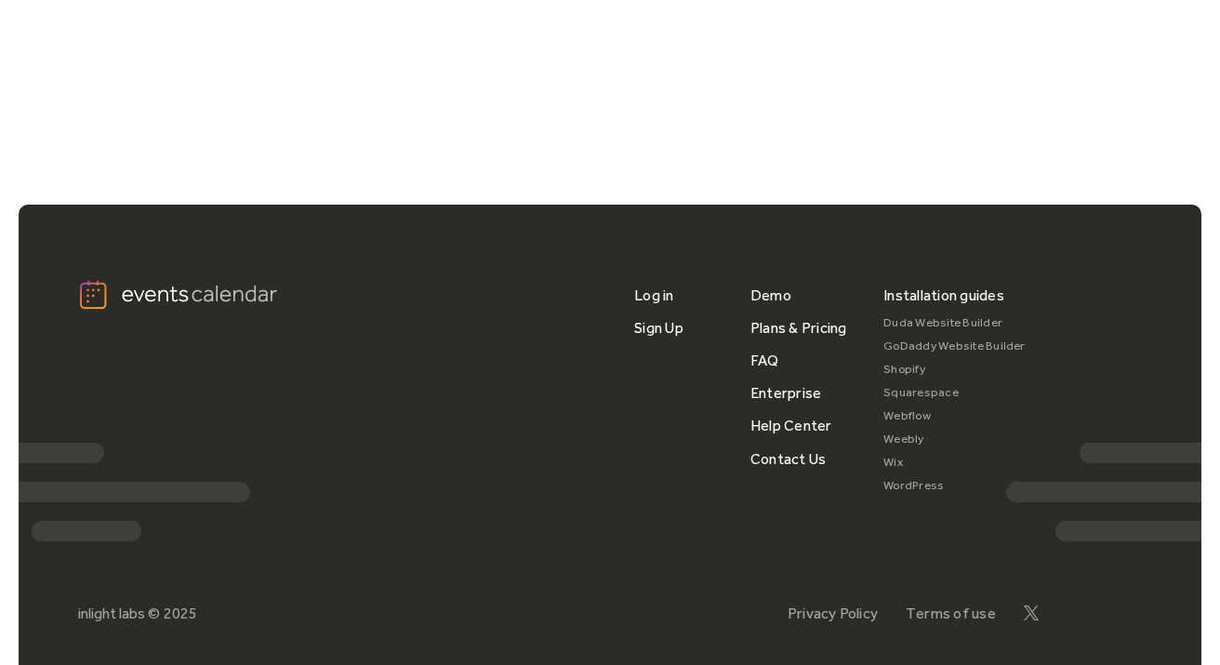
click at [939, 389] on link "Squarespace" at bounding box center [954, 392] width 142 height 23
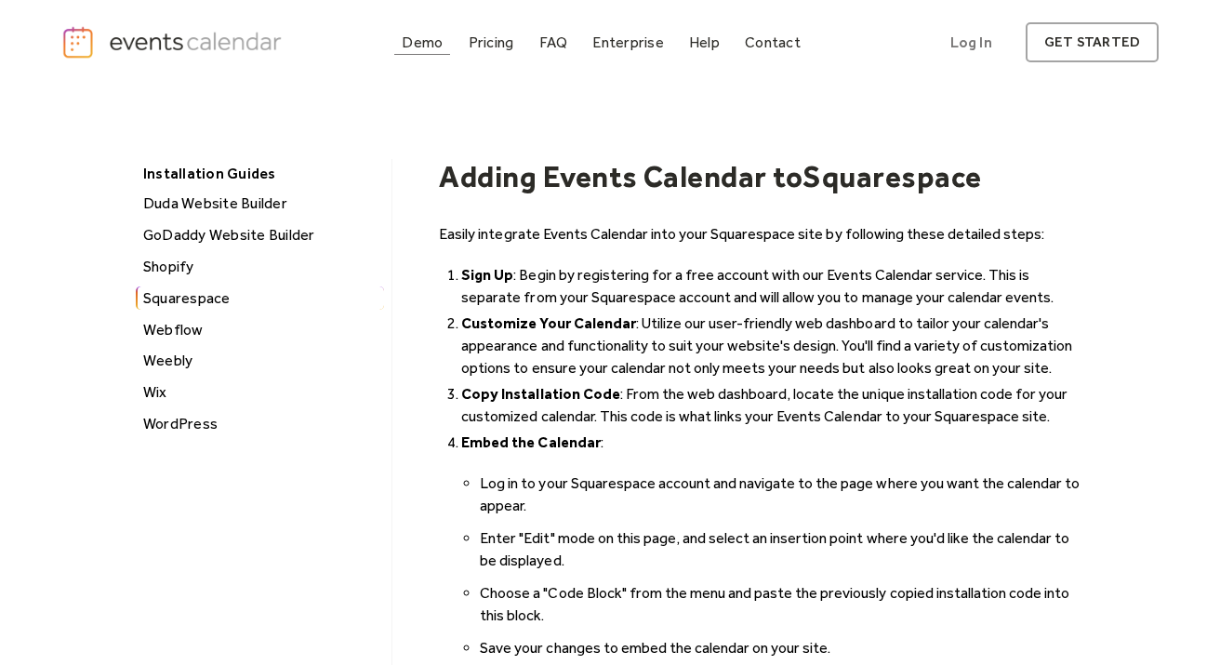
click at [415, 46] on div "Demo" at bounding box center [422, 42] width 41 height 10
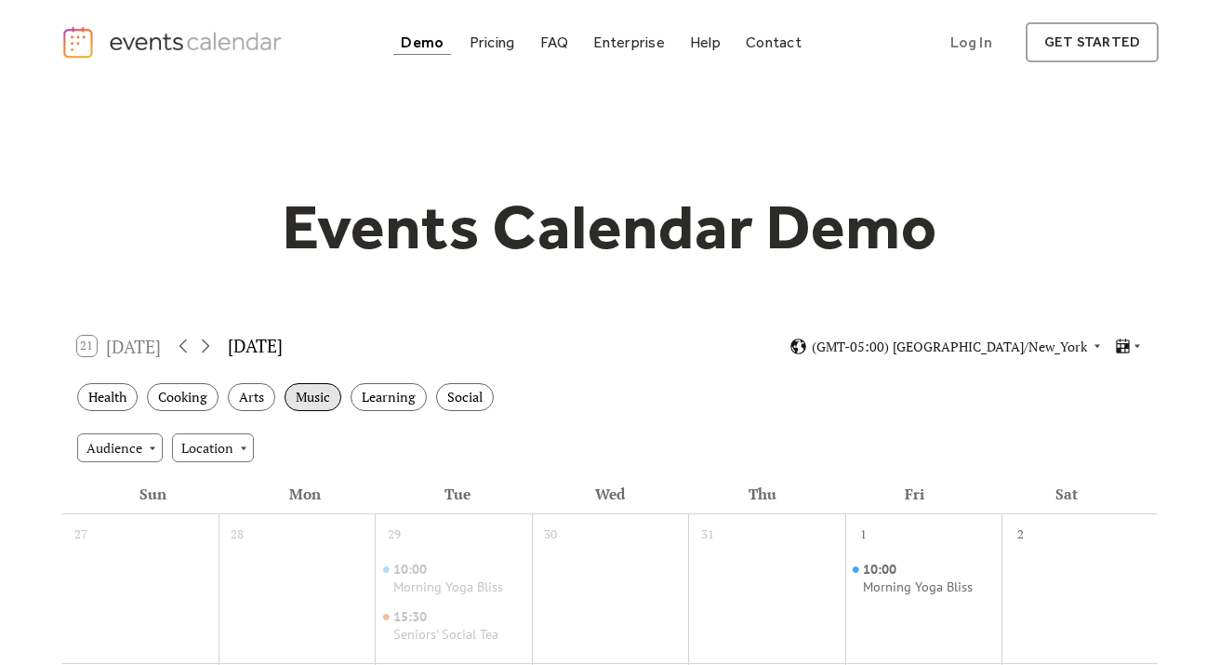
click at [307, 396] on div "Music" at bounding box center [313, 397] width 57 height 29
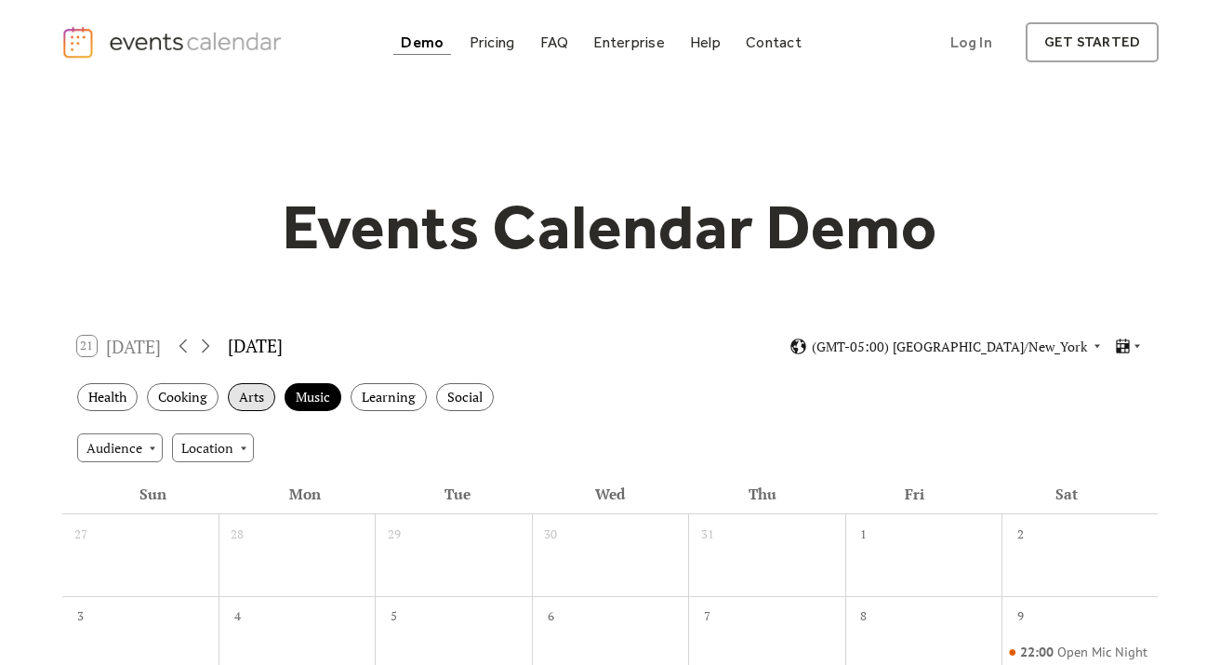
click at [244, 395] on div "Arts" at bounding box center [251, 397] width 47 height 29
click at [179, 395] on div "Cooking" at bounding box center [183, 397] width 72 height 29
click at [102, 395] on div "Health" at bounding box center [107, 397] width 60 height 29
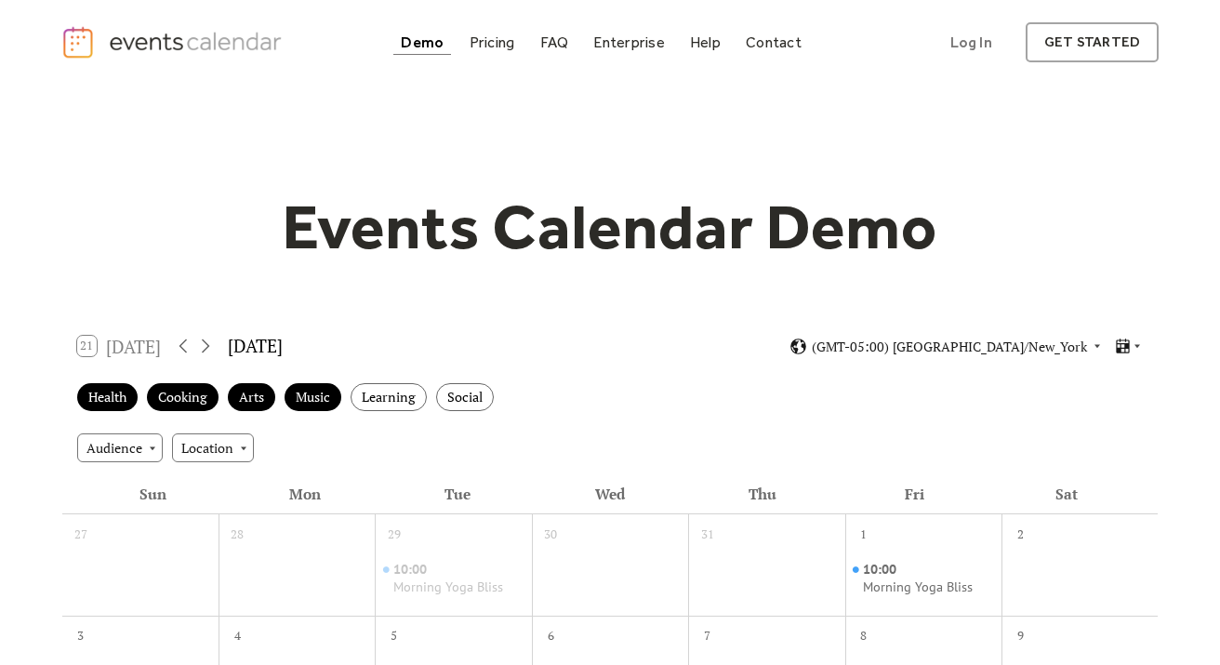
click at [557, 39] on div "FAQ" at bounding box center [554, 42] width 29 height 10
click at [487, 53] on link "Pricing" at bounding box center [492, 42] width 60 height 25
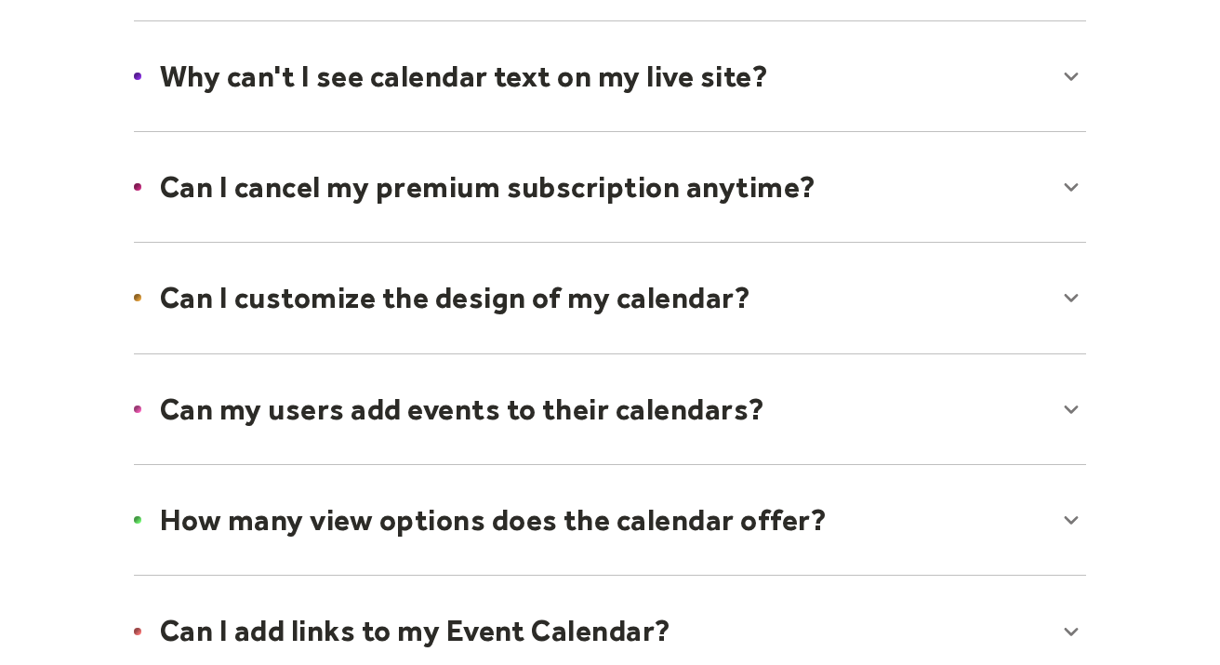
scroll to position [1091, 0]
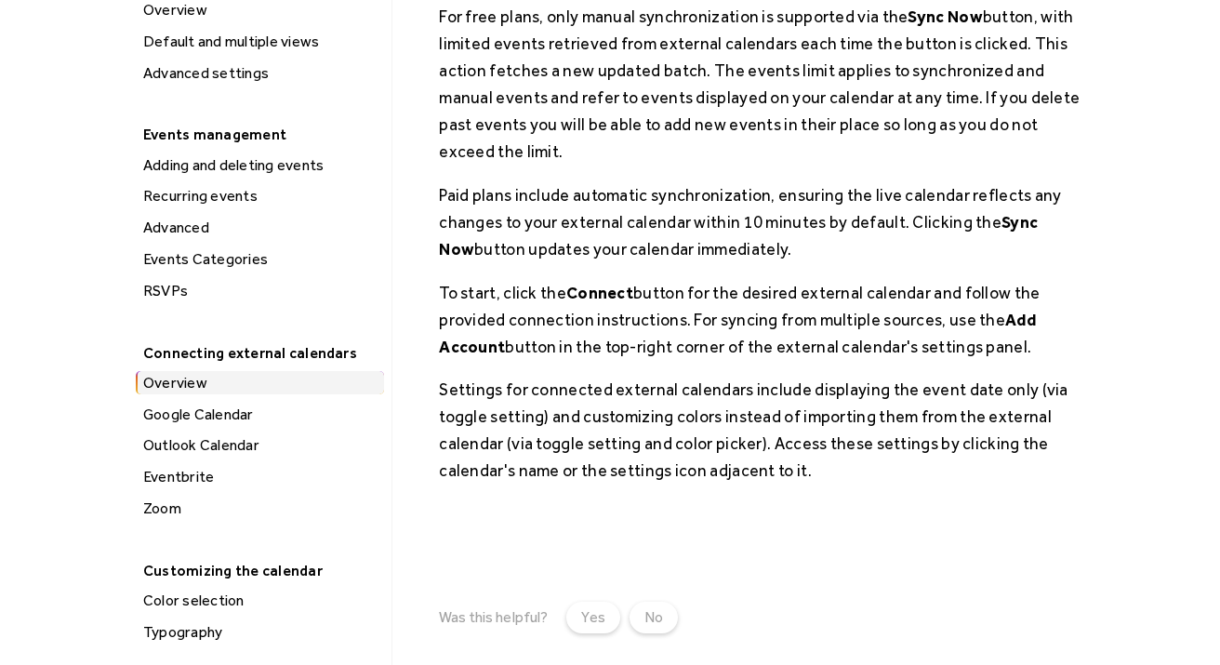
scroll to position [336, 0]
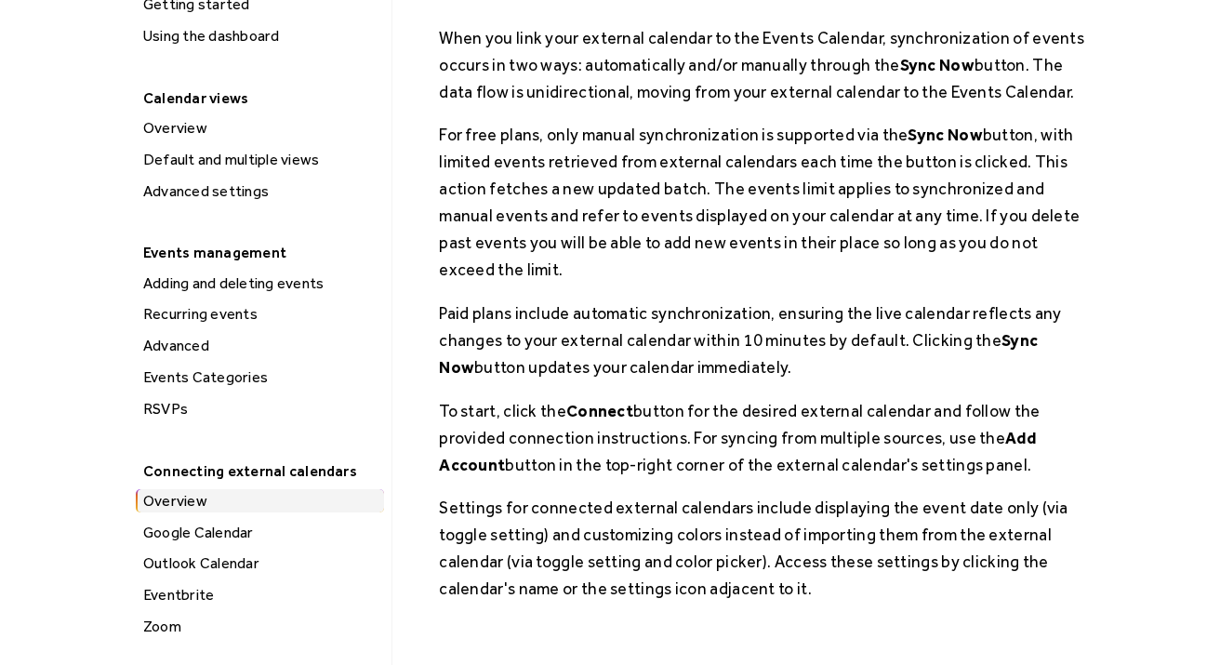
click at [184, 521] on div "Google Calendar" at bounding box center [261, 533] width 246 height 24
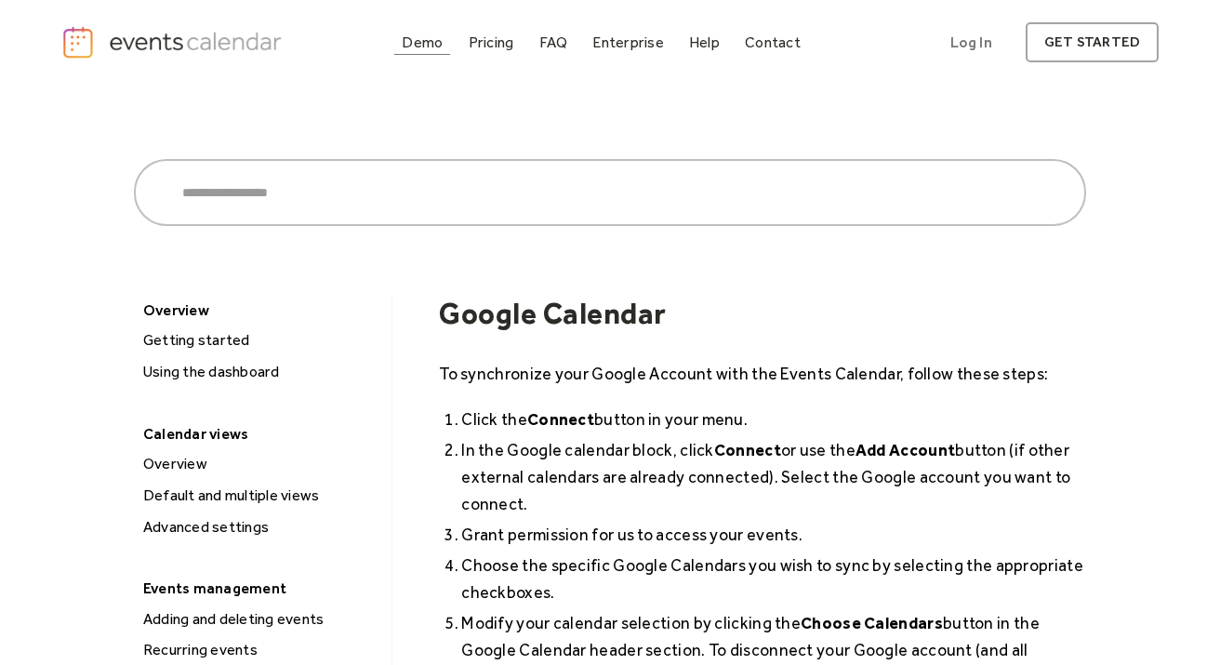
click at [420, 44] on div "Demo" at bounding box center [422, 42] width 41 height 10
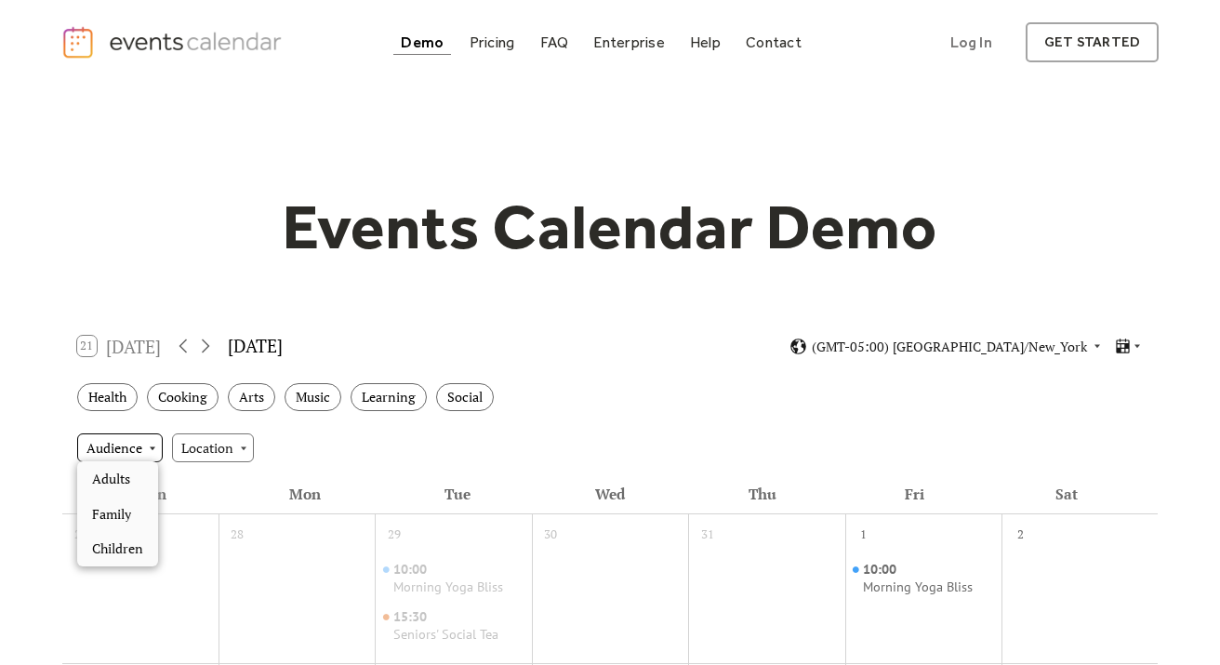
click at [135, 443] on div "Audience" at bounding box center [120, 447] width 86 height 28
click at [202, 443] on div "Location" at bounding box center [213, 447] width 82 height 28
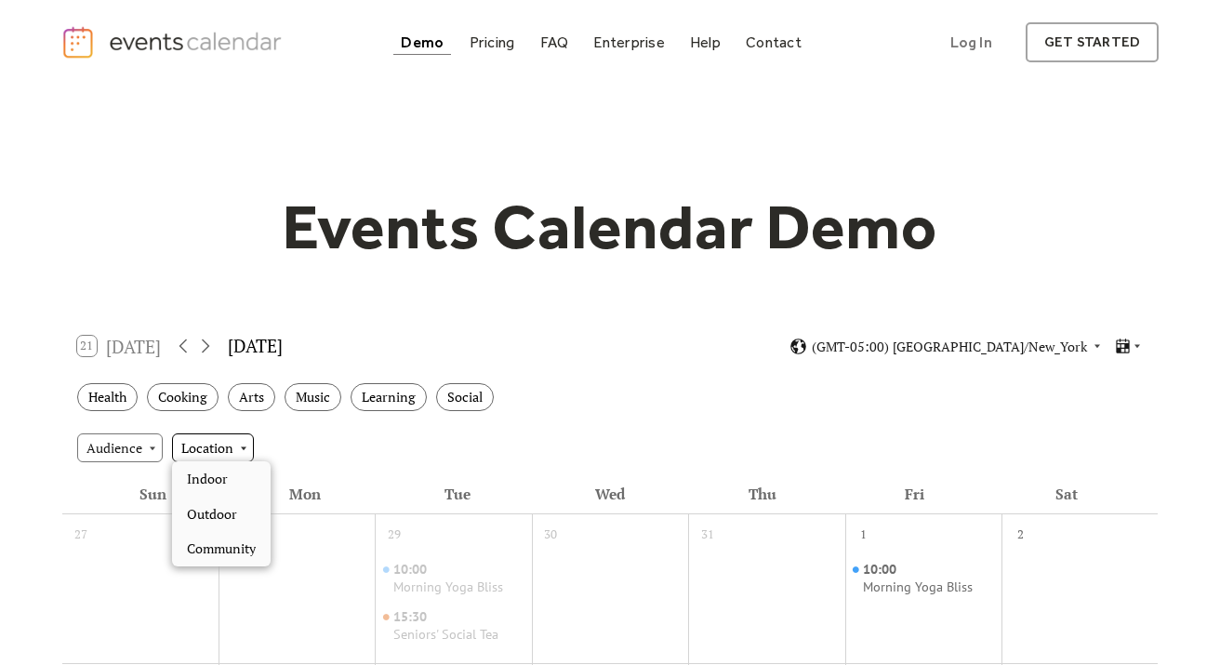
click at [202, 443] on div "Location" at bounding box center [213, 447] width 82 height 28
click at [914, 342] on span "(GMT-05:00) [GEOGRAPHIC_DATA]/New_York" at bounding box center [949, 346] width 275 height 13
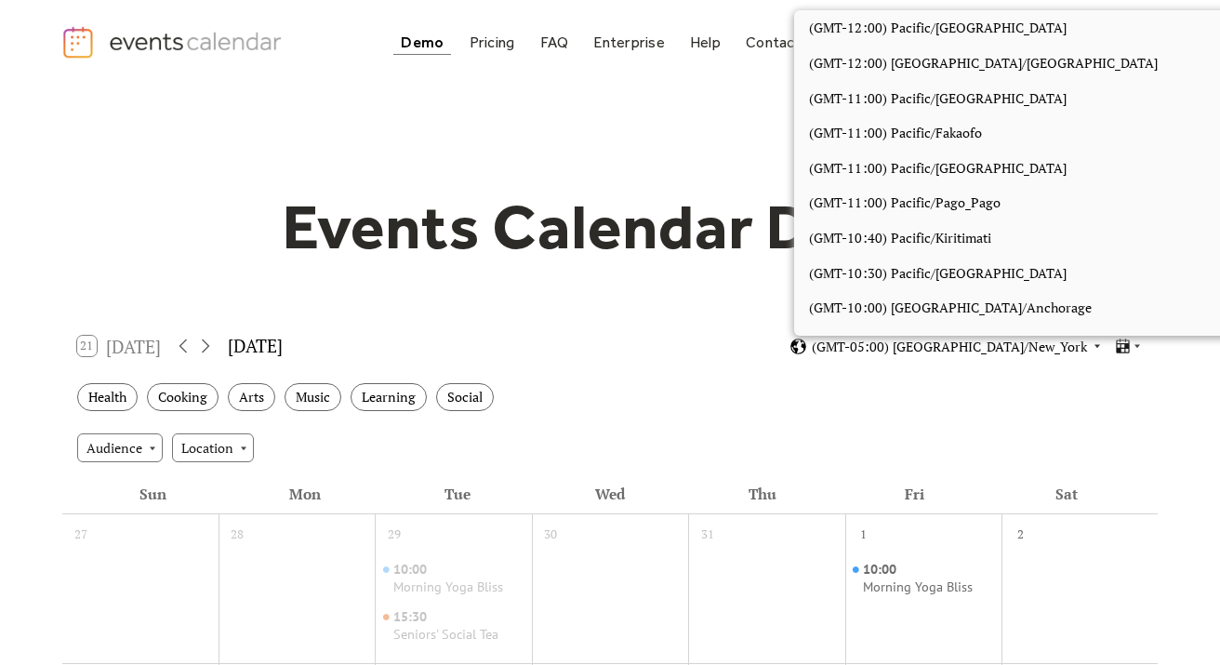
scroll to position [1548, 0]
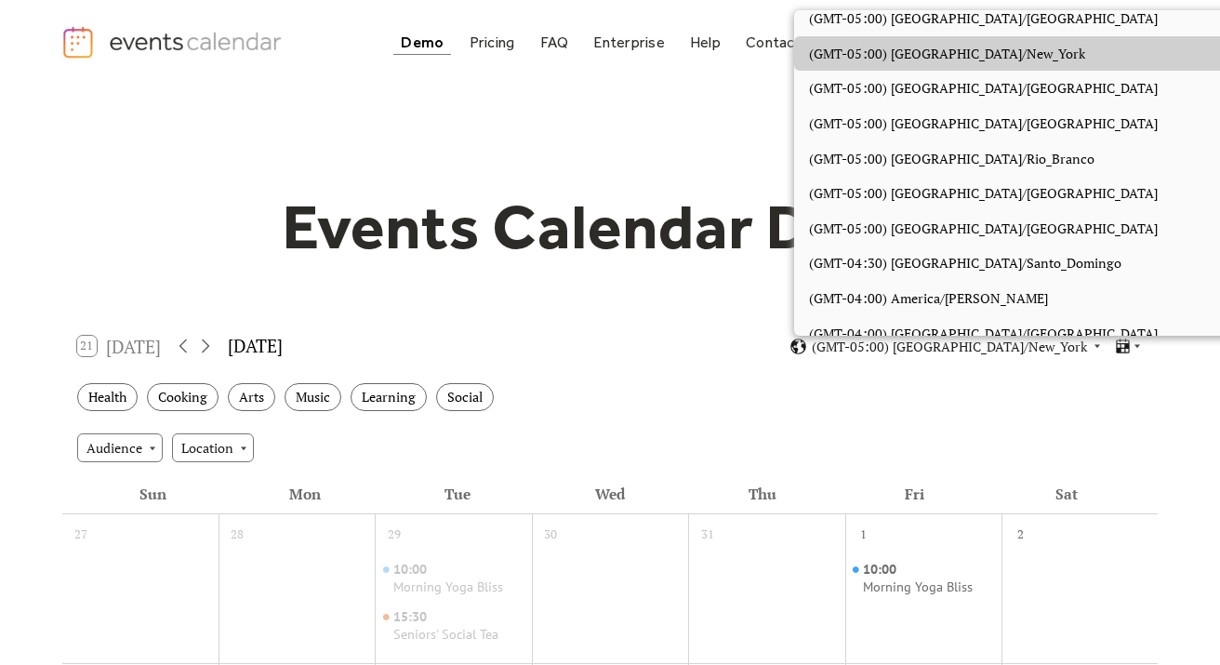
click at [757, 401] on div "Health Cooking Arts Music Learning Social" at bounding box center [610, 397] width 1096 height 51
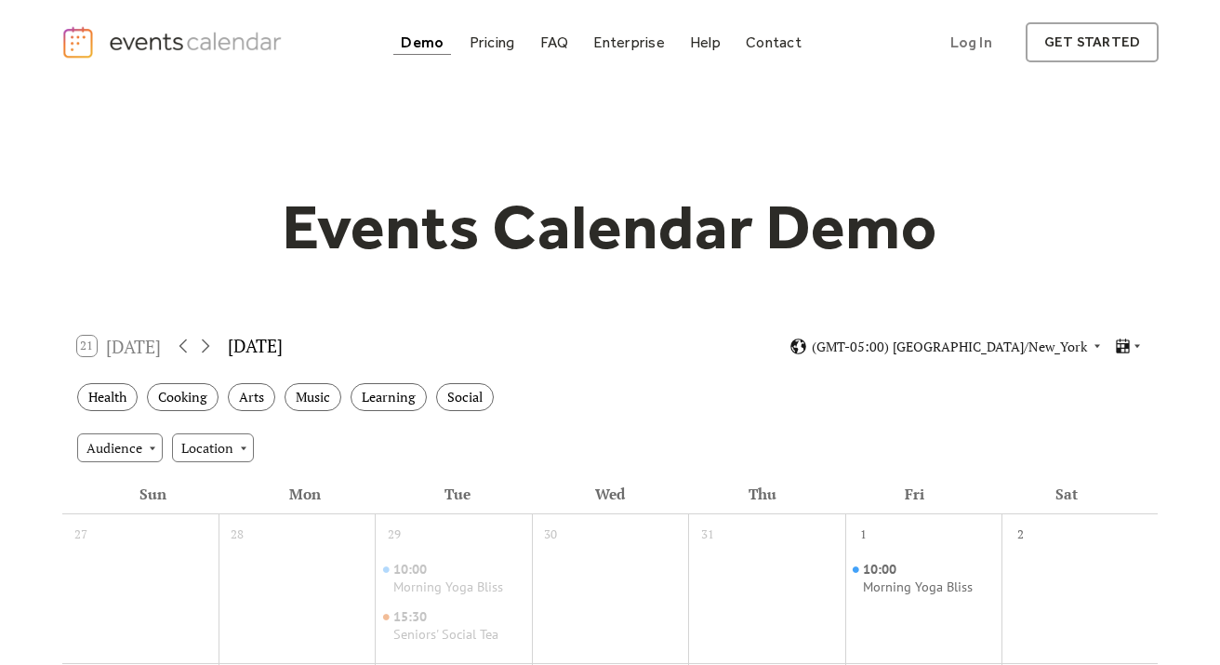
scroll to position [0, 0]
click at [1104, 60] on link "get started" at bounding box center [1092, 42] width 133 height 40
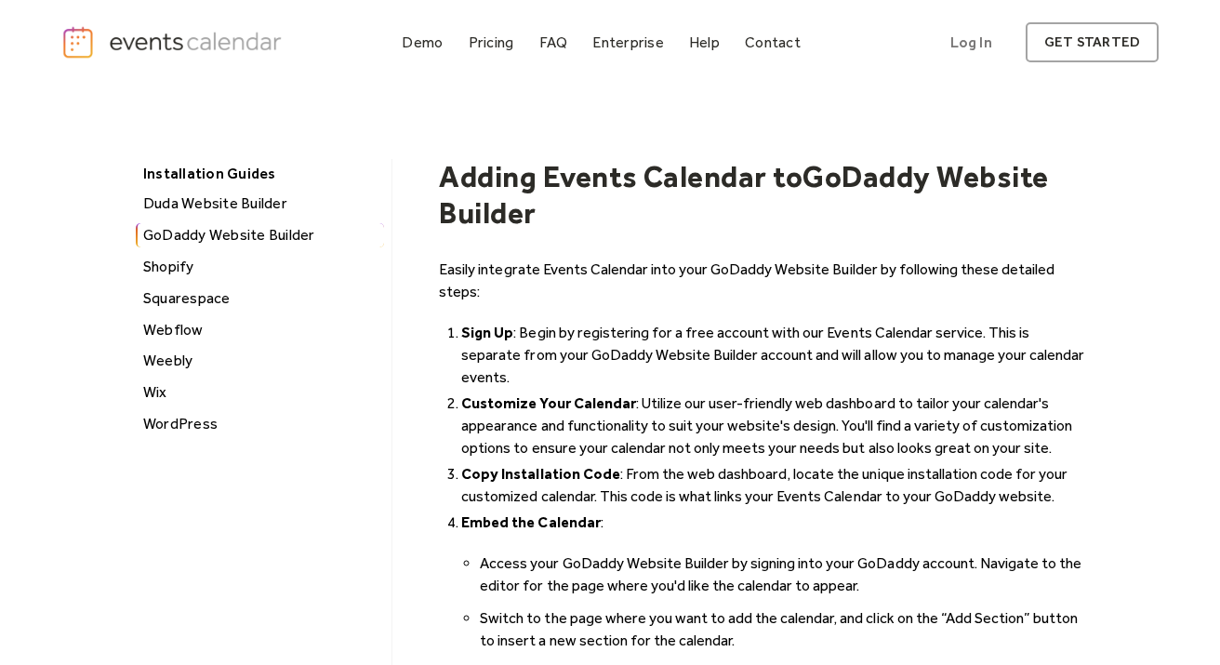
click at [187, 287] on div "Squarespace" at bounding box center [261, 298] width 246 height 24
